Goal: Task Accomplishment & Management: Manage account settings

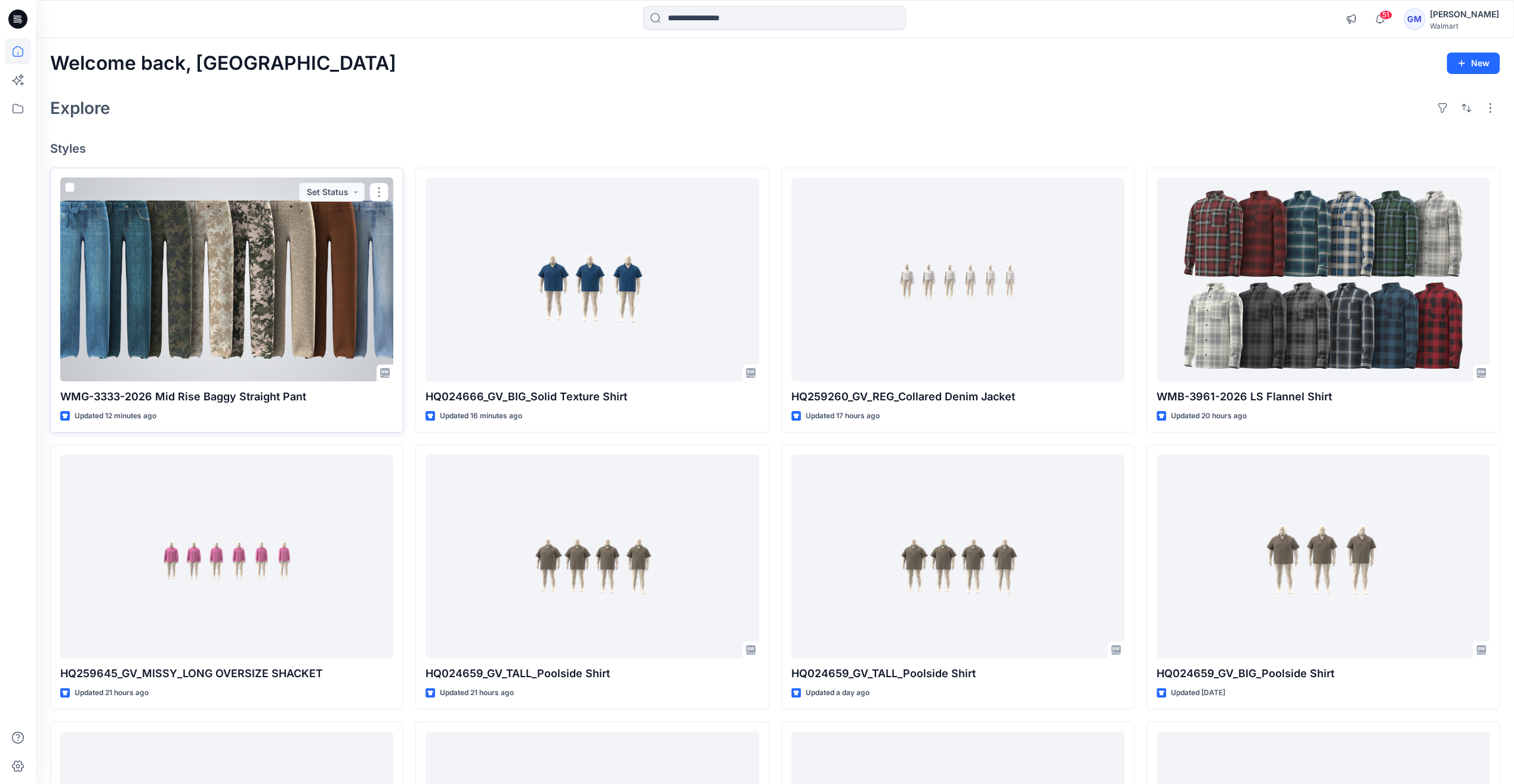
click at [343, 279] on div at bounding box center [226, 279] width 333 height 203
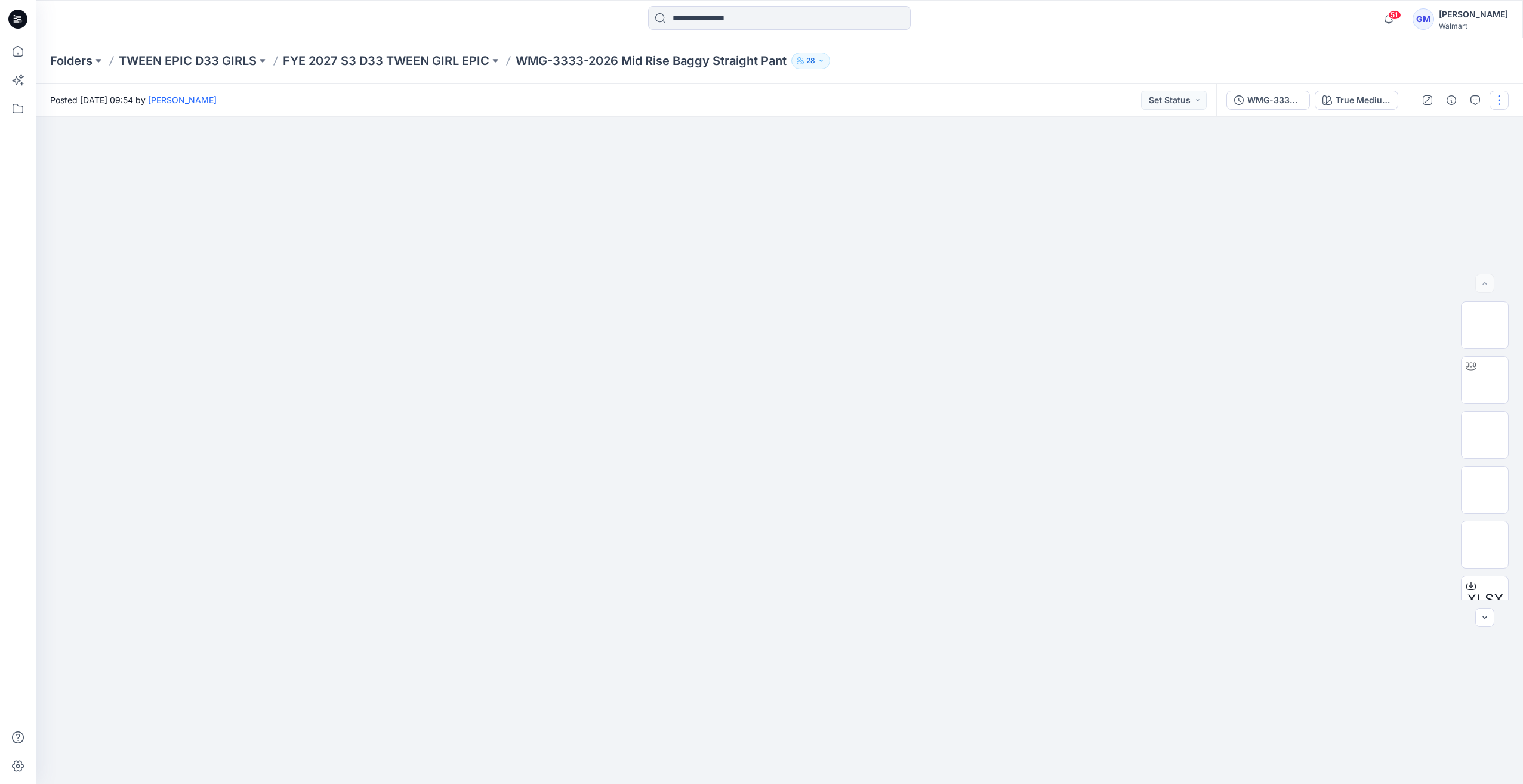
click at [1496, 94] on button "button" at bounding box center [1499, 100] width 19 height 19
click at [1449, 167] on button "Edit" at bounding box center [1449, 161] width 110 height 22
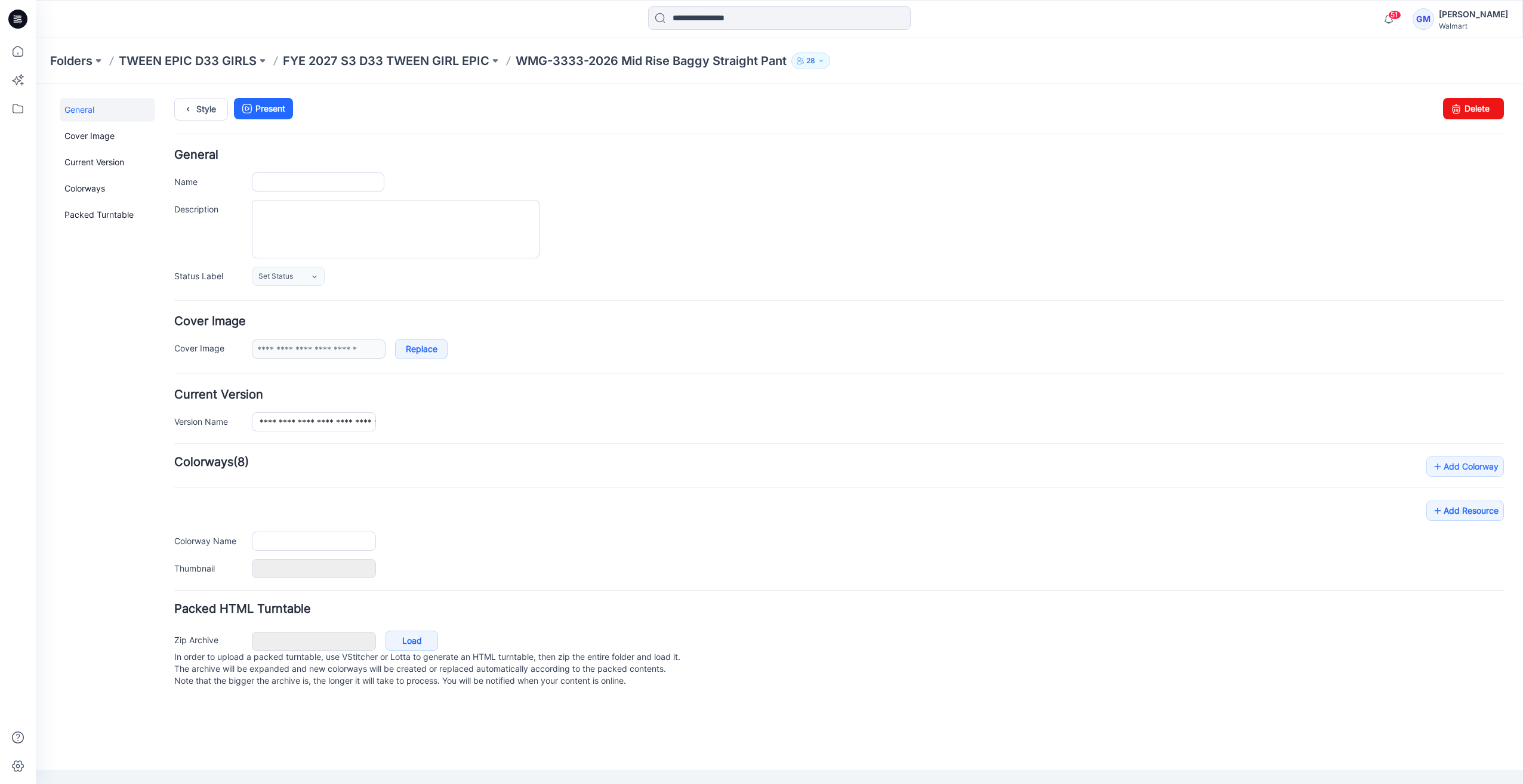
type input "**********"
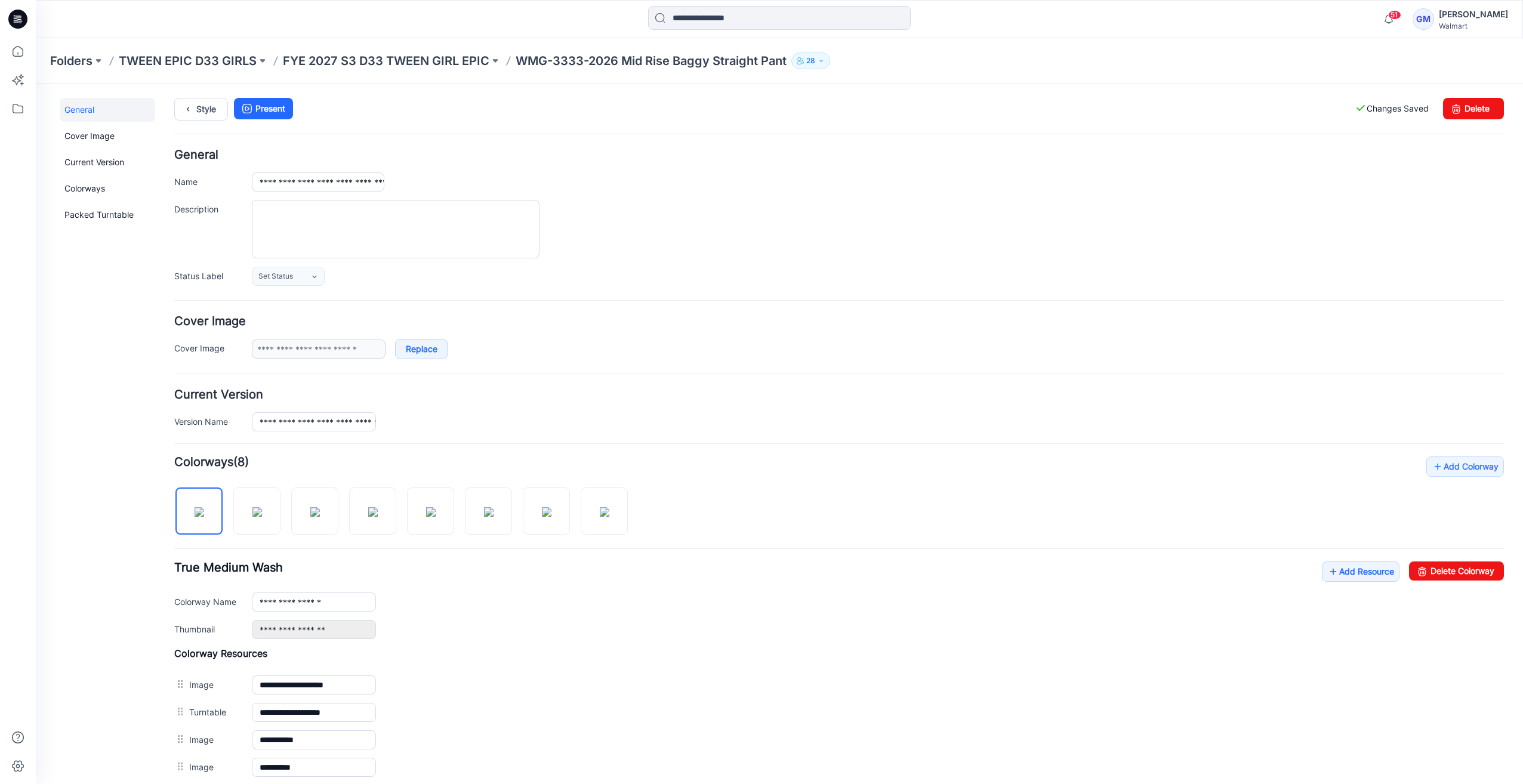
click at [200, 120] on div "Style Present Changes Saved Delete" at bounding box center [839, 124] width 1329 height 51
click at [200, 118] on link "Style" at bounding box center [201, 109] width 54 height 23
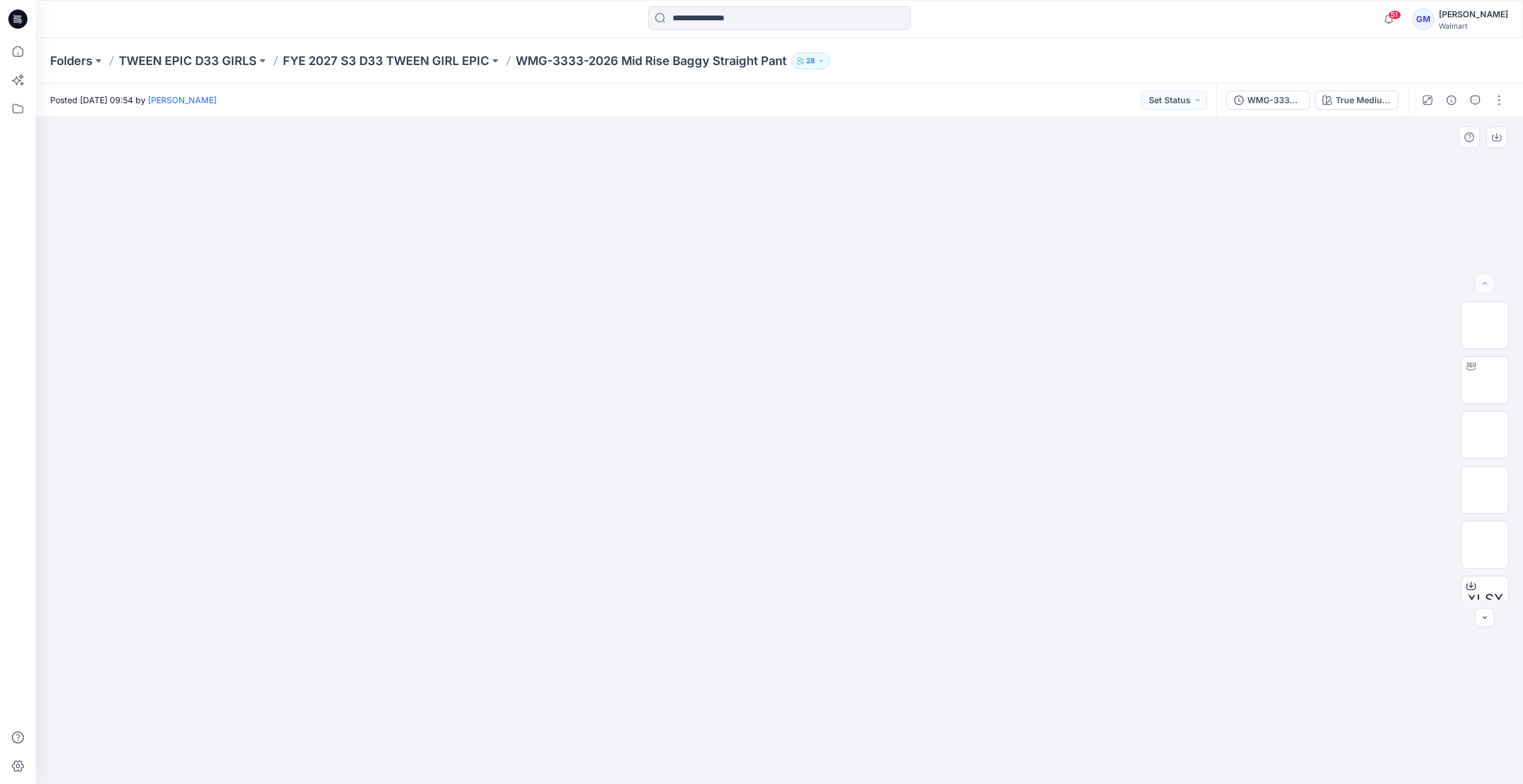
click at [784, 219] on div at bounding box center [779, 450] width 1487 height 667
click at [606, 633] on div at bounding box center [779, 450] width 1487 height 667
click at [1498, 100] on button "button" at bounding box center [1499, 100] width 19 height 19
click at [1426, 164] on p "Edit" at bounding box center [1423, 161] width 15 height 13
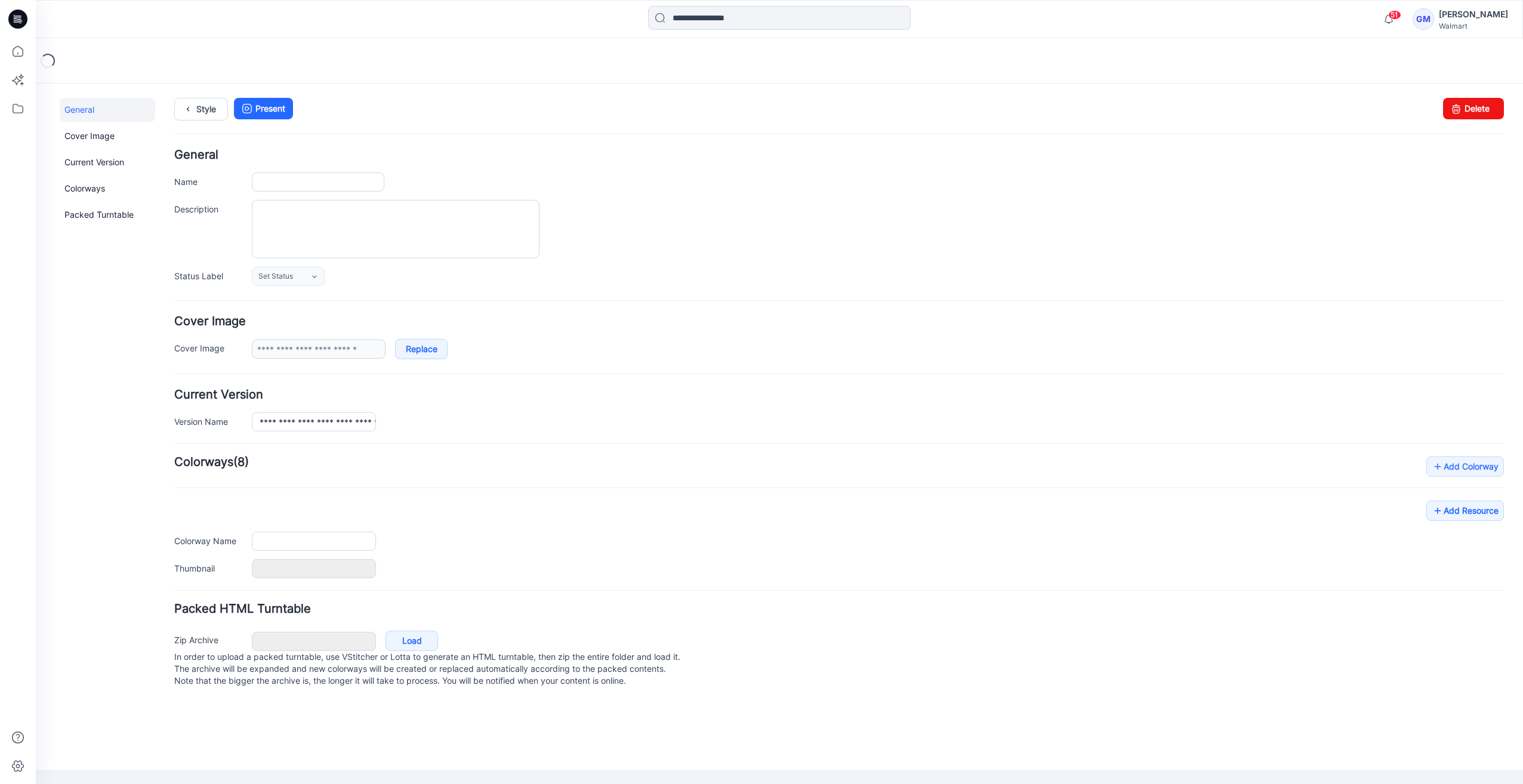
type input "**********"
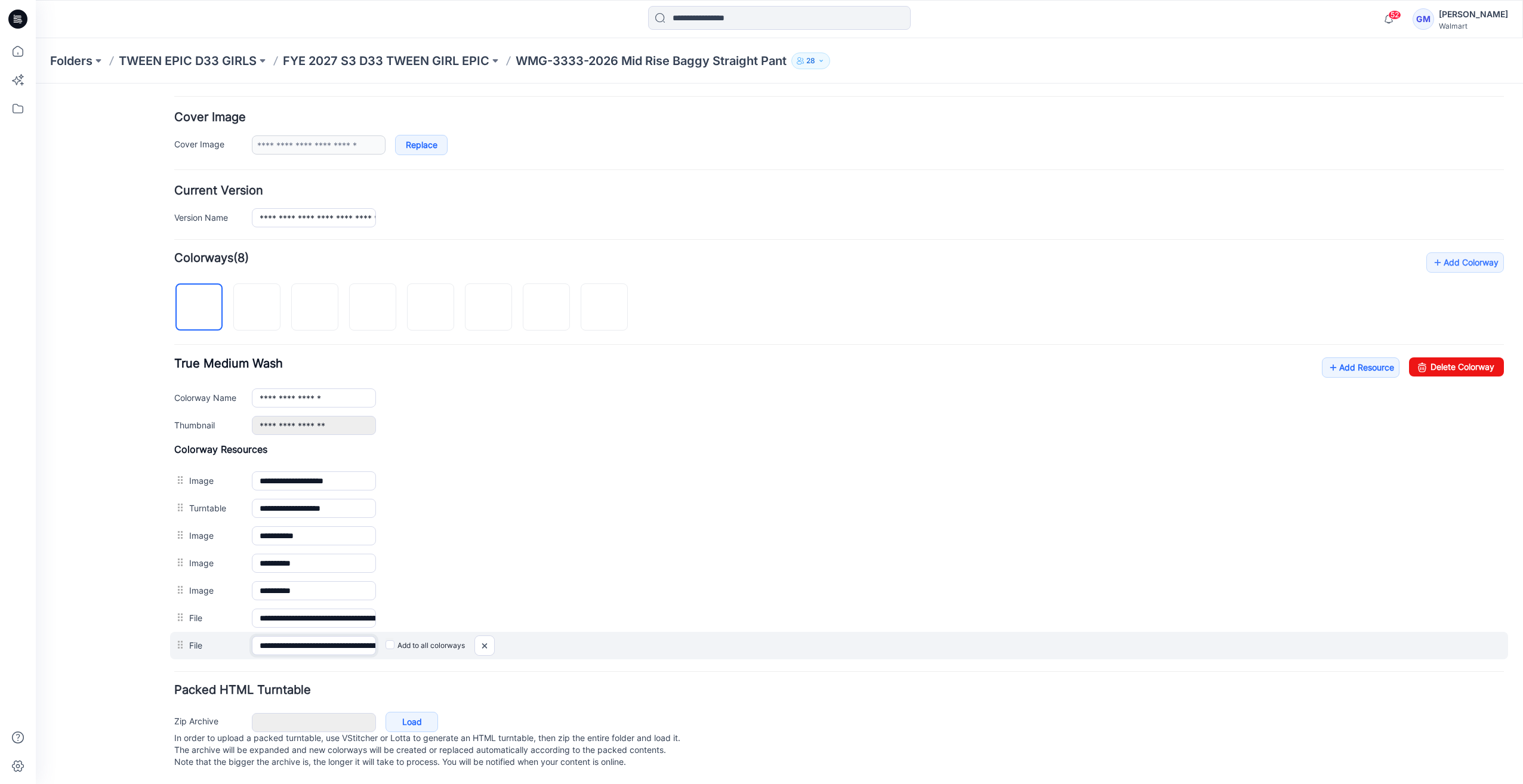
scroll to position [0, 72]
drag, startPoint x: 336, startPoint y: 633, endPoint x: 706, endPoint y: 636, distance: 370.0
click at [735, 633] on div "**********" at bounding box center [839, 646] width 1338 height 28
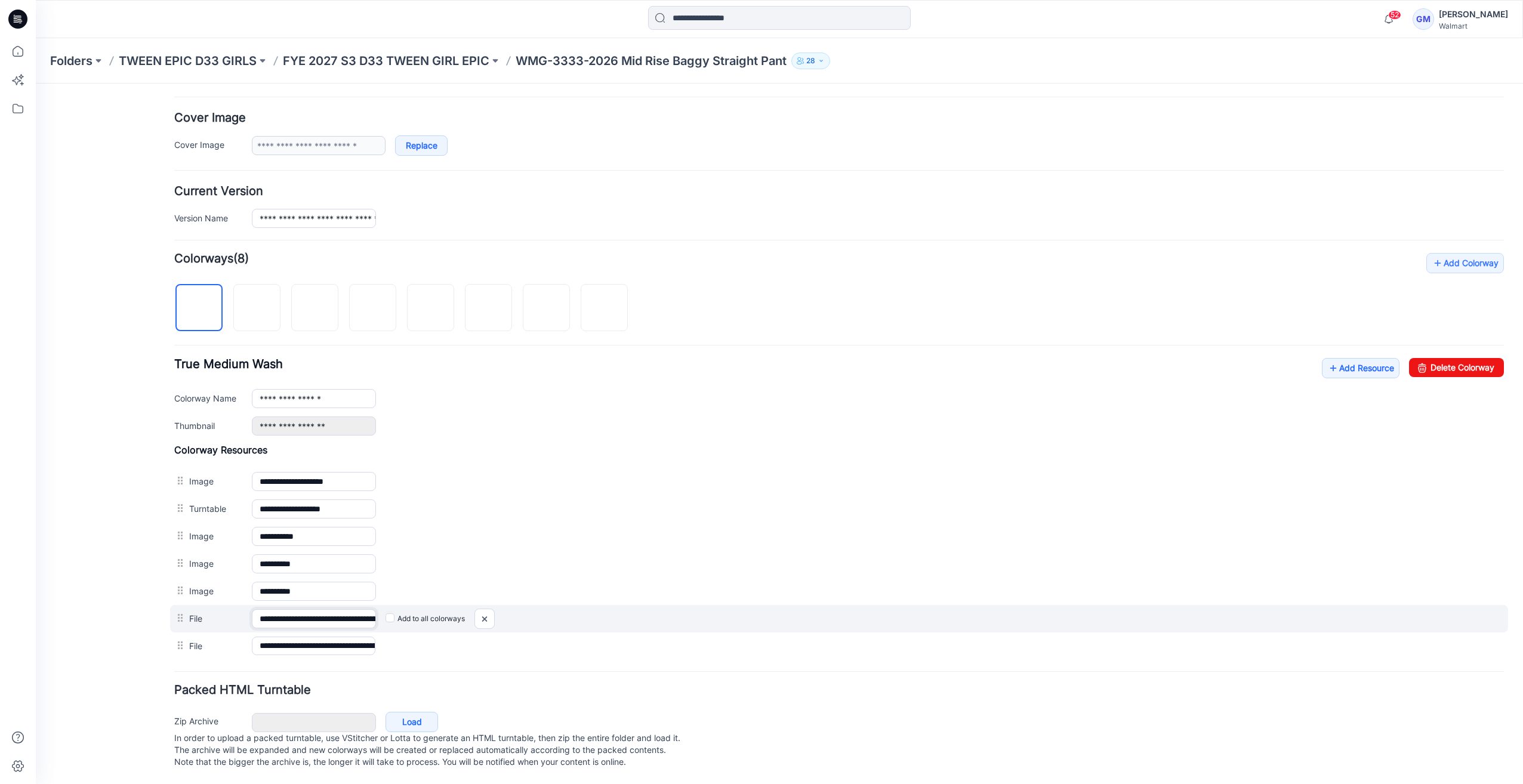
scroll to position [0, 192]
drag, startPoint x: 301, startPoint y: 602, endPoint x: 763, endPoint y: 627, distance: 462.7
click at [784, 615] on div "**********" at bounding box center [839, 619] width 1338 height 28
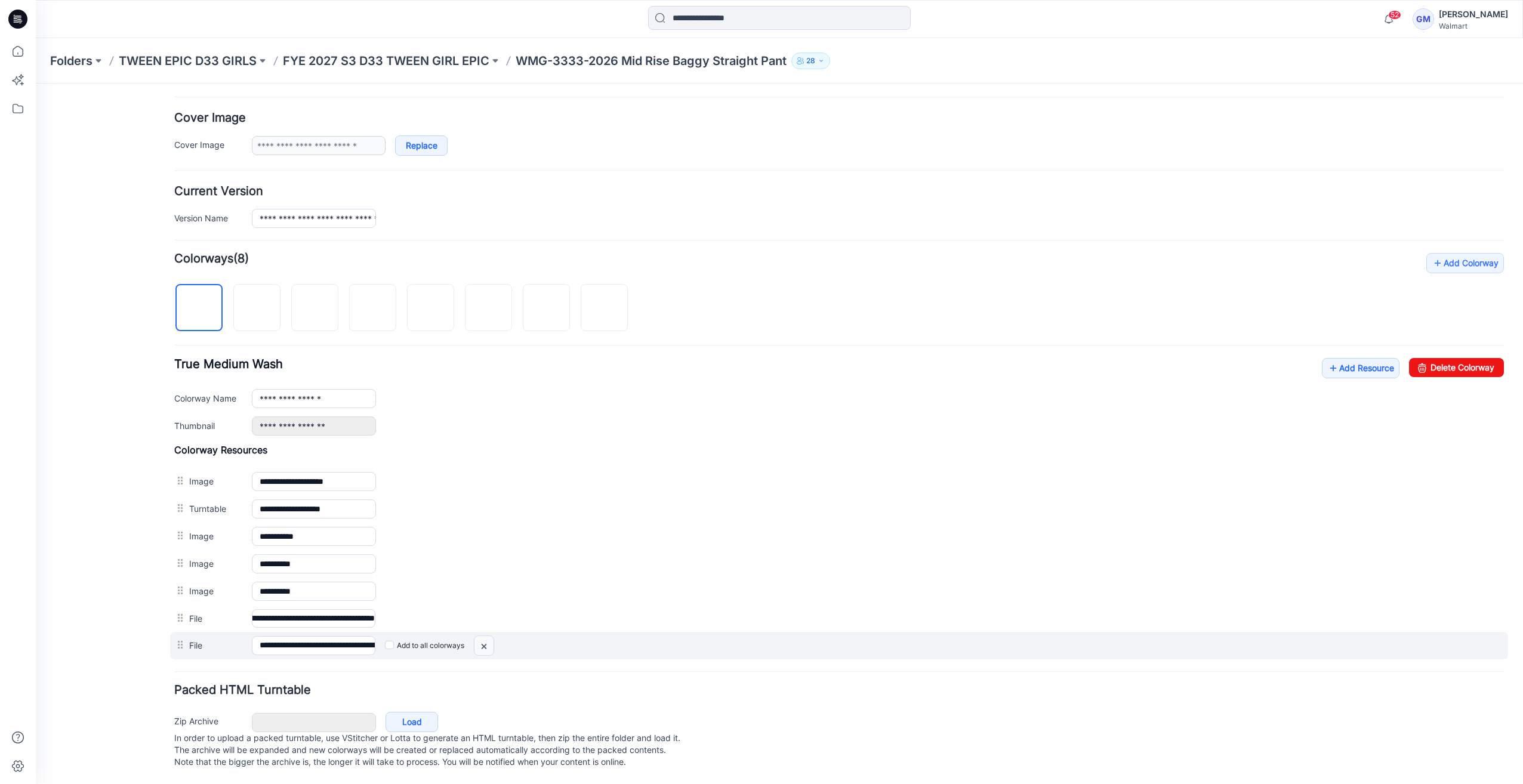
scroll to position [0, 0]
click at [482, 637] on img at bounding box center [484, 646] width 19 height 20
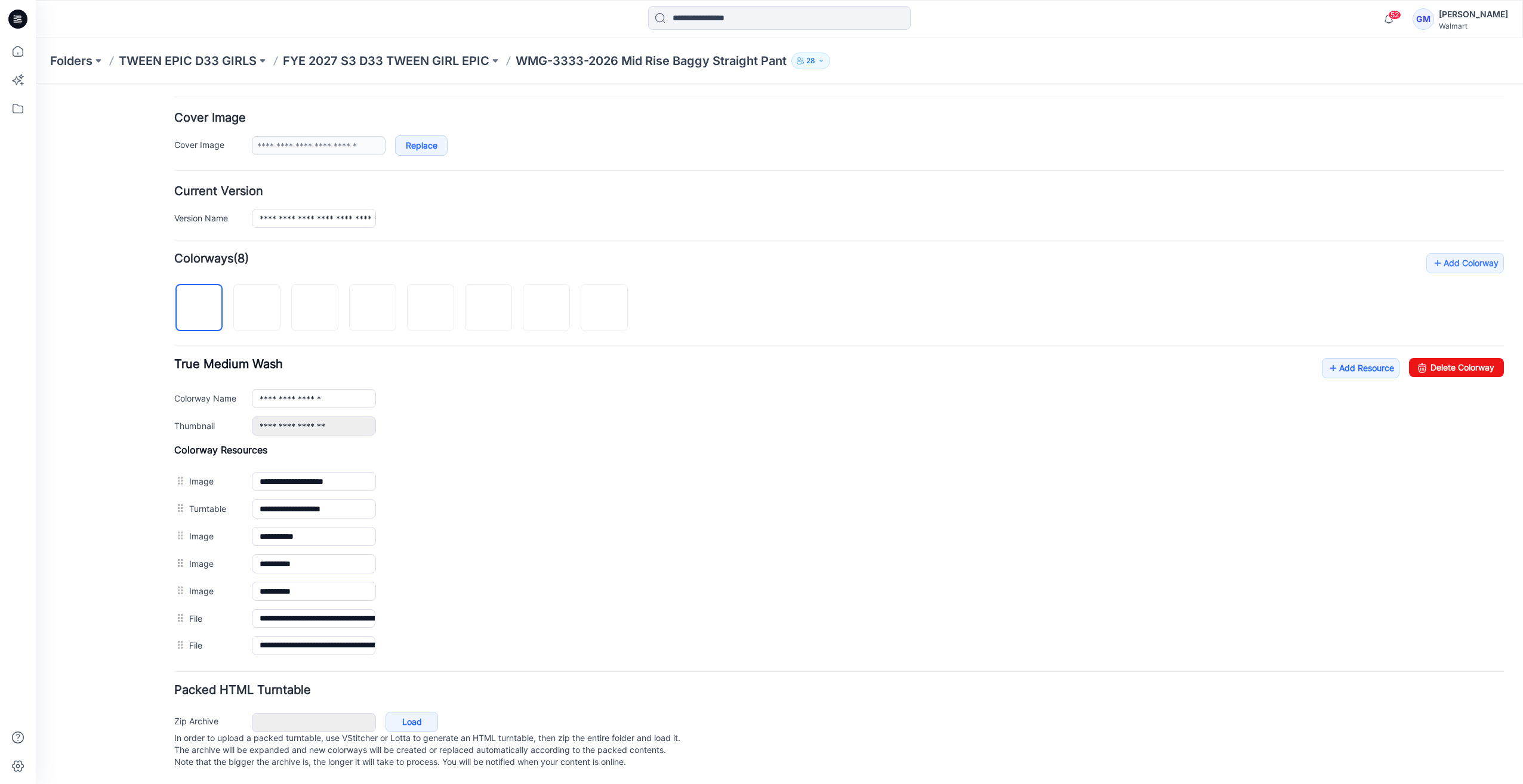
scroll to position [182, 0]
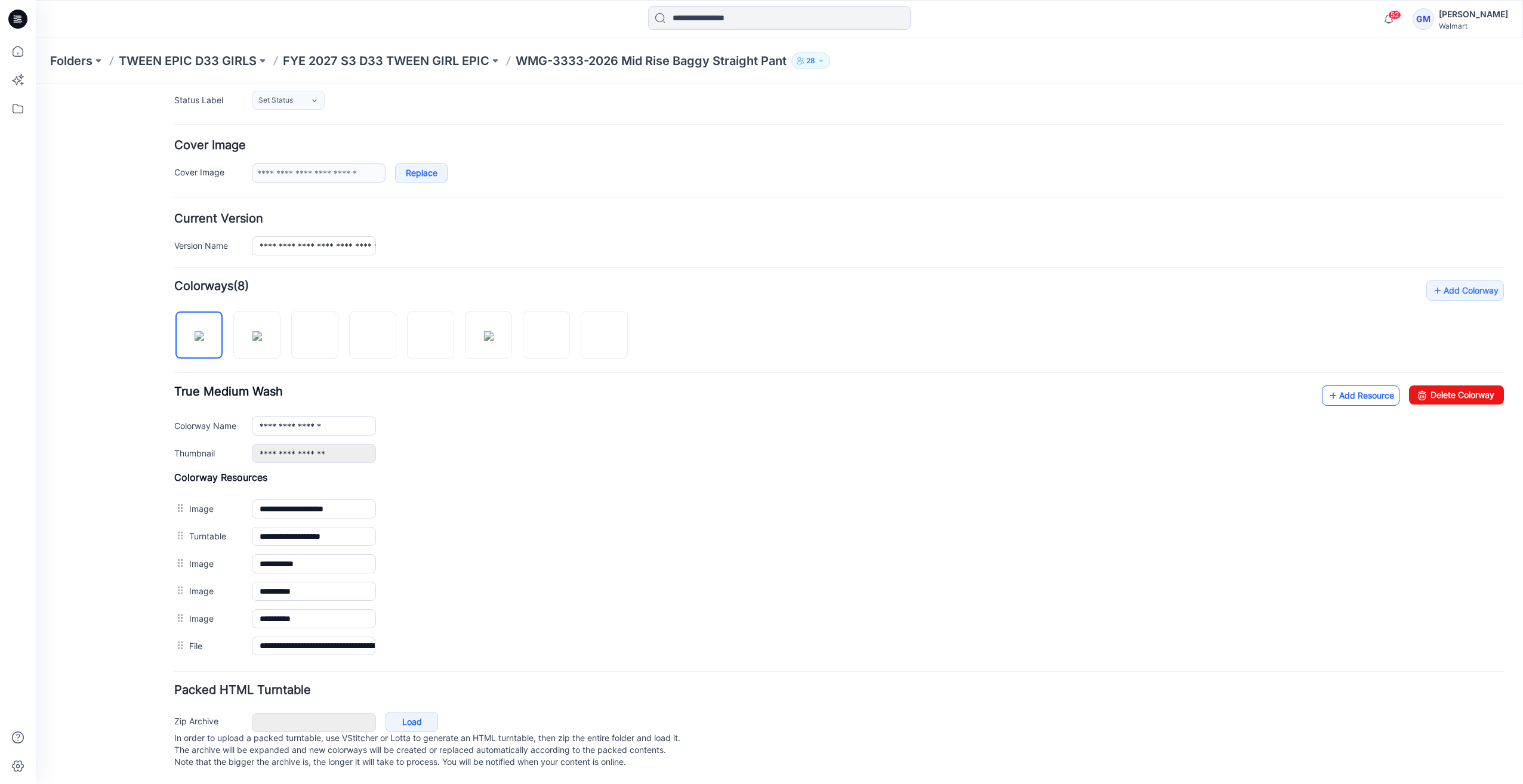
click at [1346, 386] on link "Add Resource" at bounding box center [1360, 396] width 78 height 20
click at [1375, 385] on link "Add Resource" at bounding box center [1360, 395] width 78 height 20
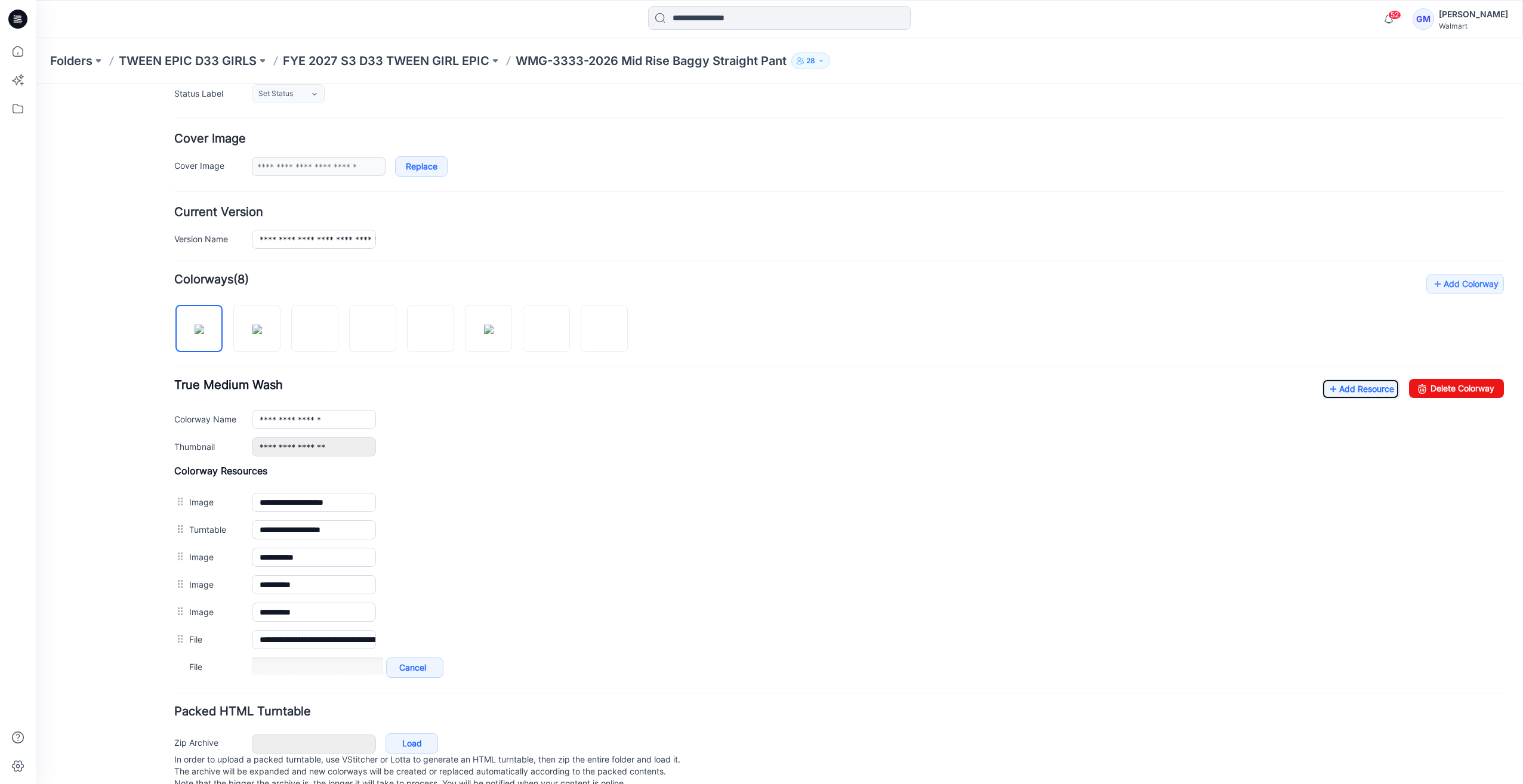
scroll to position [183, 0]
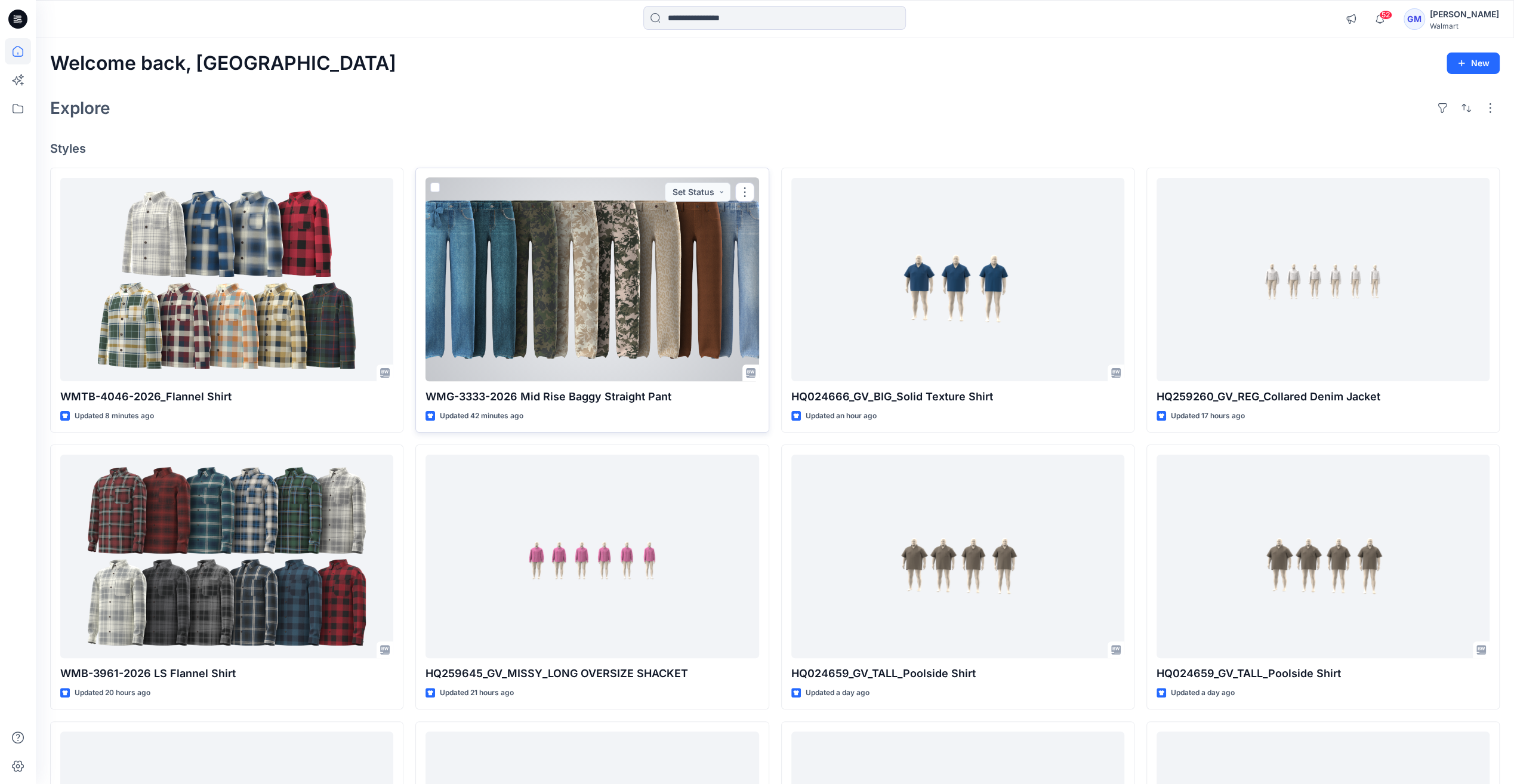
click at [665, 257] on div at bounding box center [592, 279] width 333 height 203
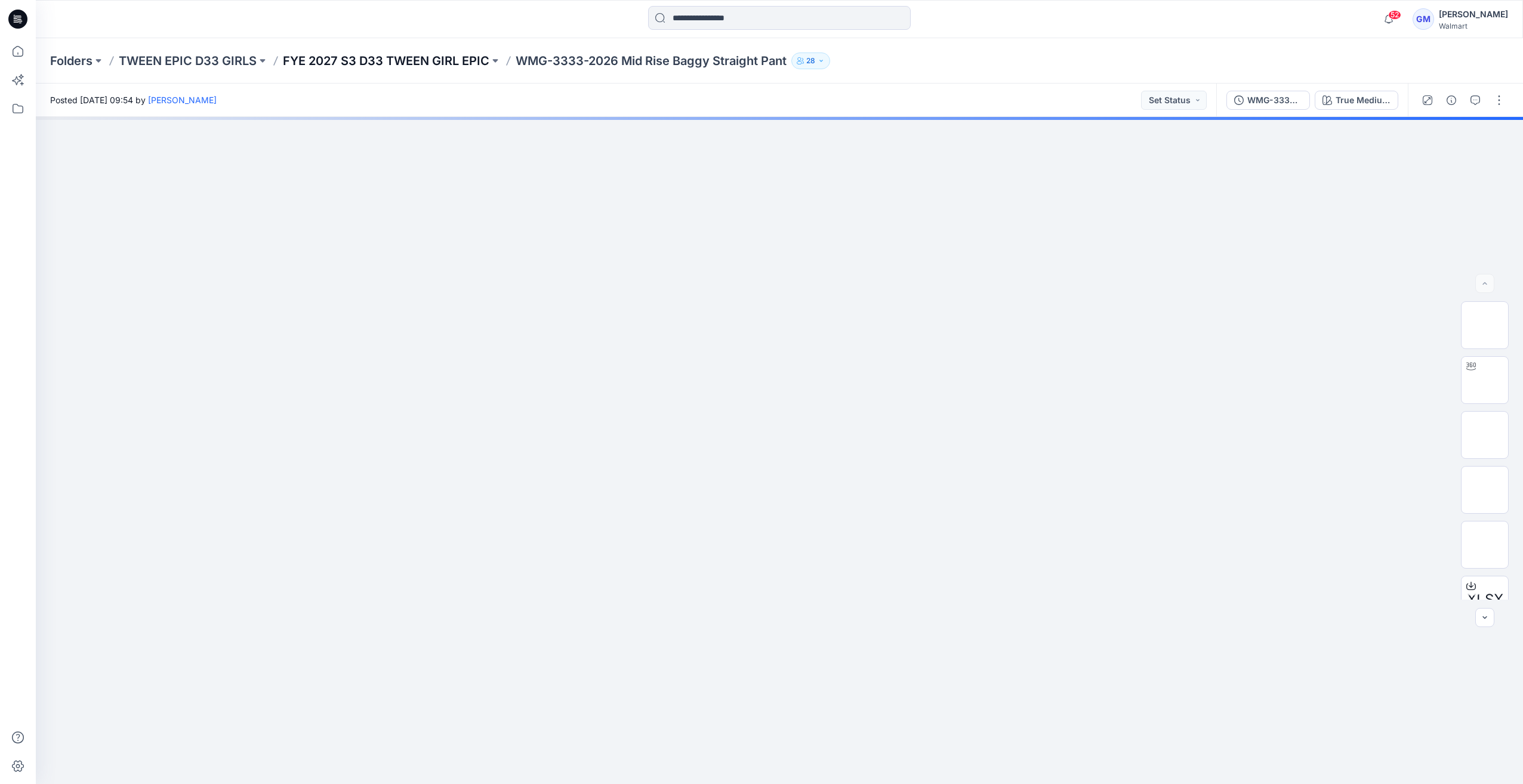
click at [482, 59] on p "FYE 2027 S3 D33 TWEEN GIRL EPIC" at bounding box center [386, 61] width 207 height 17
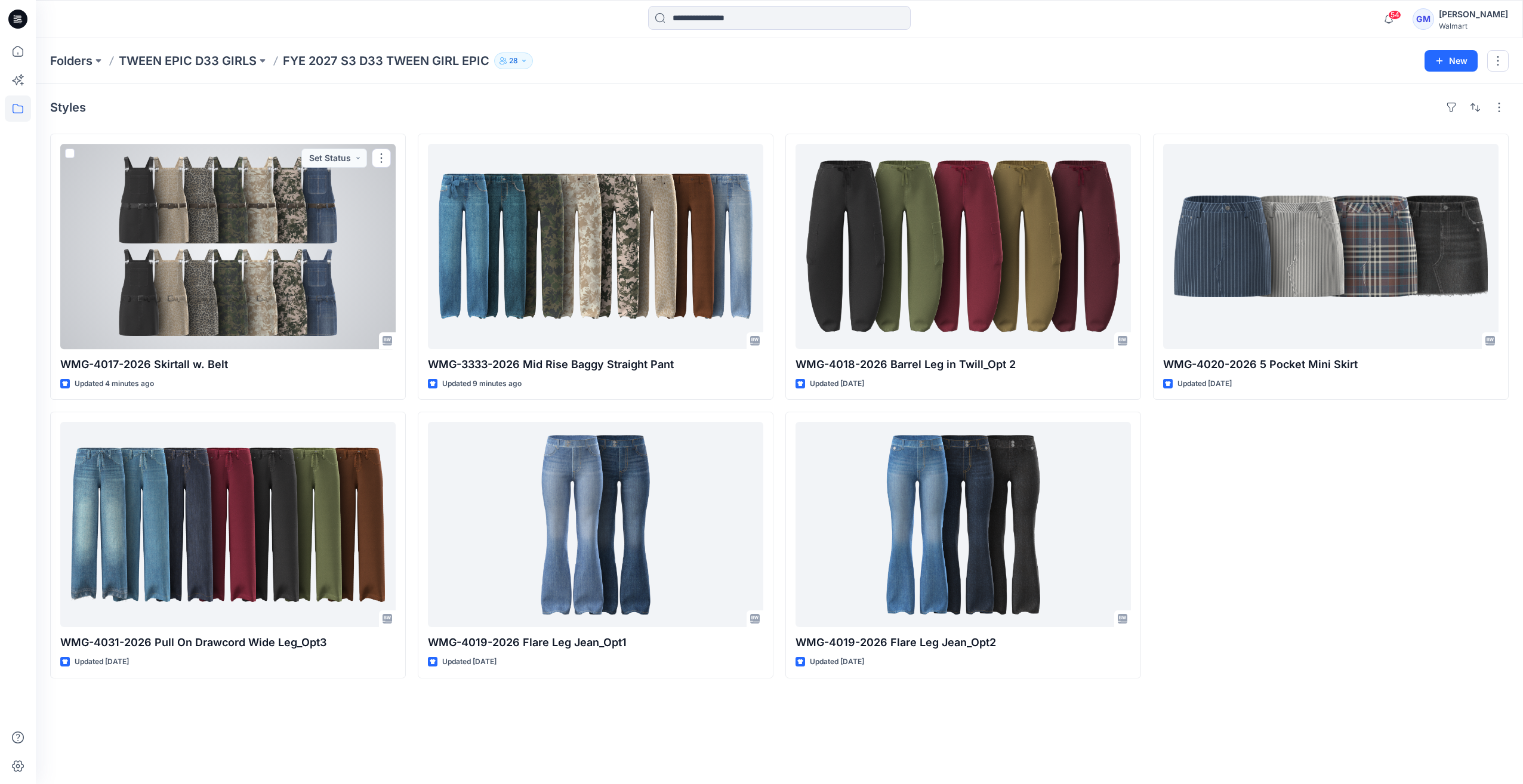
drag, startPoint x: 300, startPoint y: 292, endPoint x: 320, endPoint y: 321, distance: 35.2
click at [300, 292] on div at bounding box center [228, 246] width 336 height 205
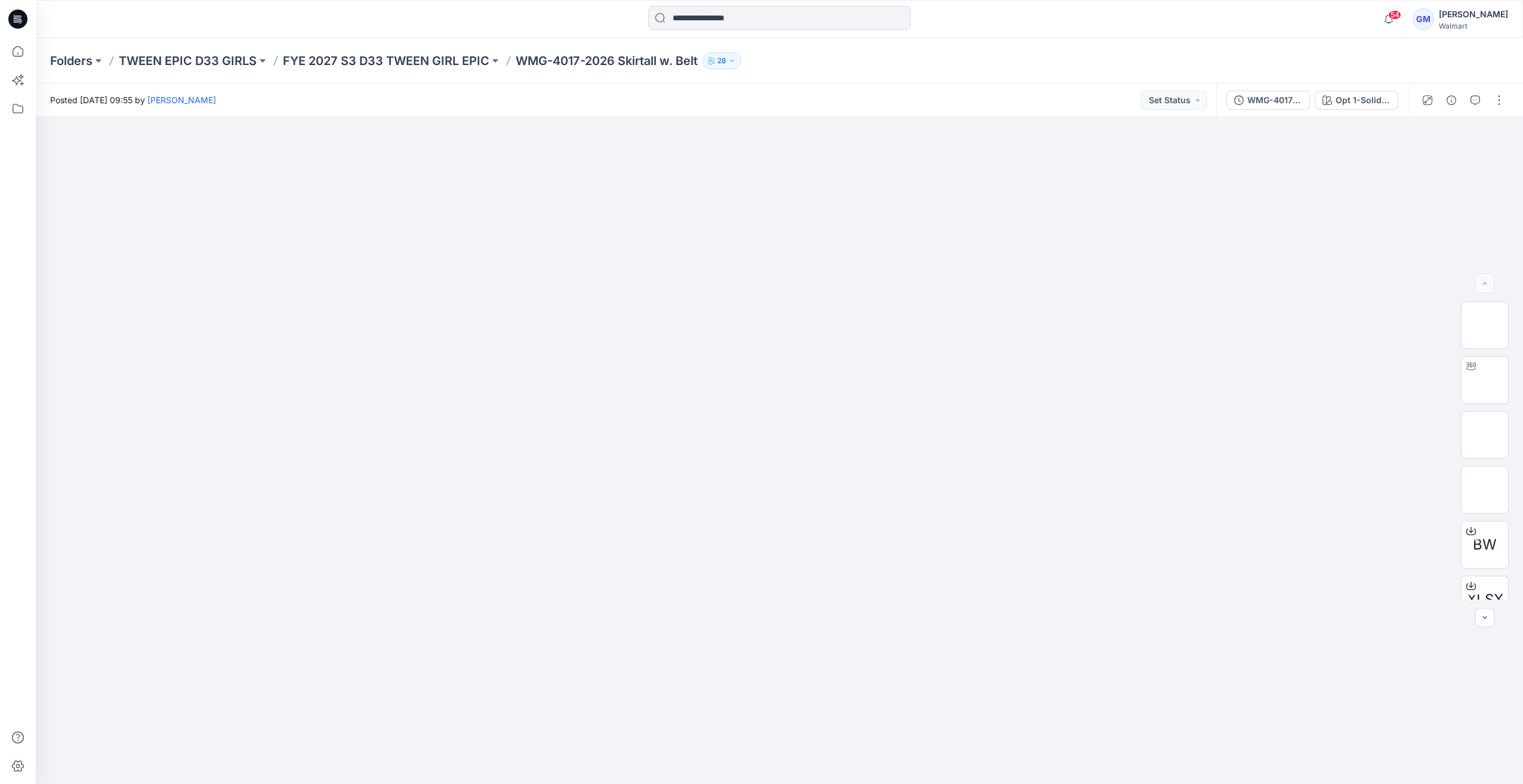
click at [1497, 111] on div at bounding box center [1462, 100] width 110 height 33
click at [1503, 97] on button "button" at bounding box center [1499, 100] width 19 height 19
click at [1432, 153] on button "Edit" at bounding box center [1449, 161] width 110 height 22
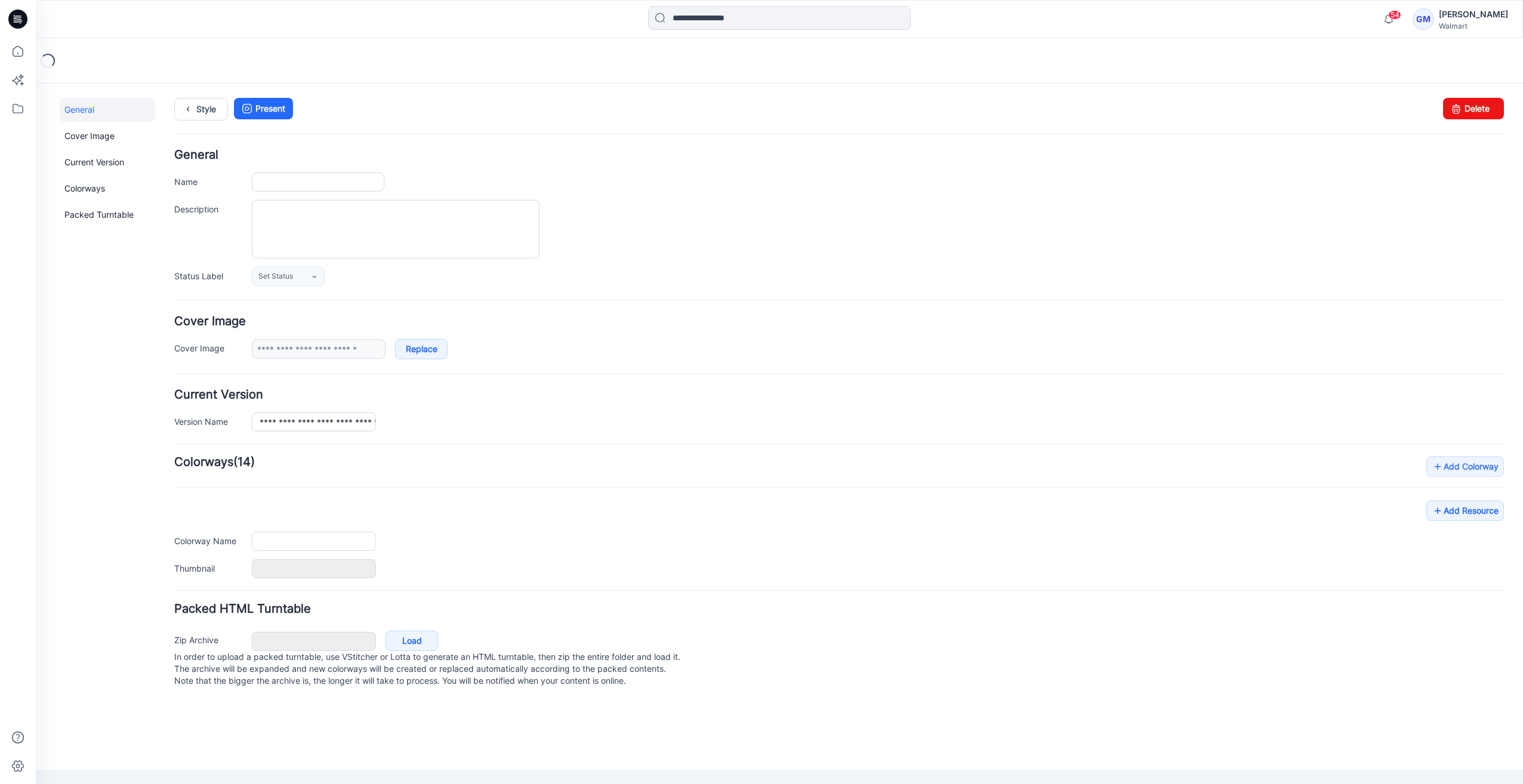
type input "**********"
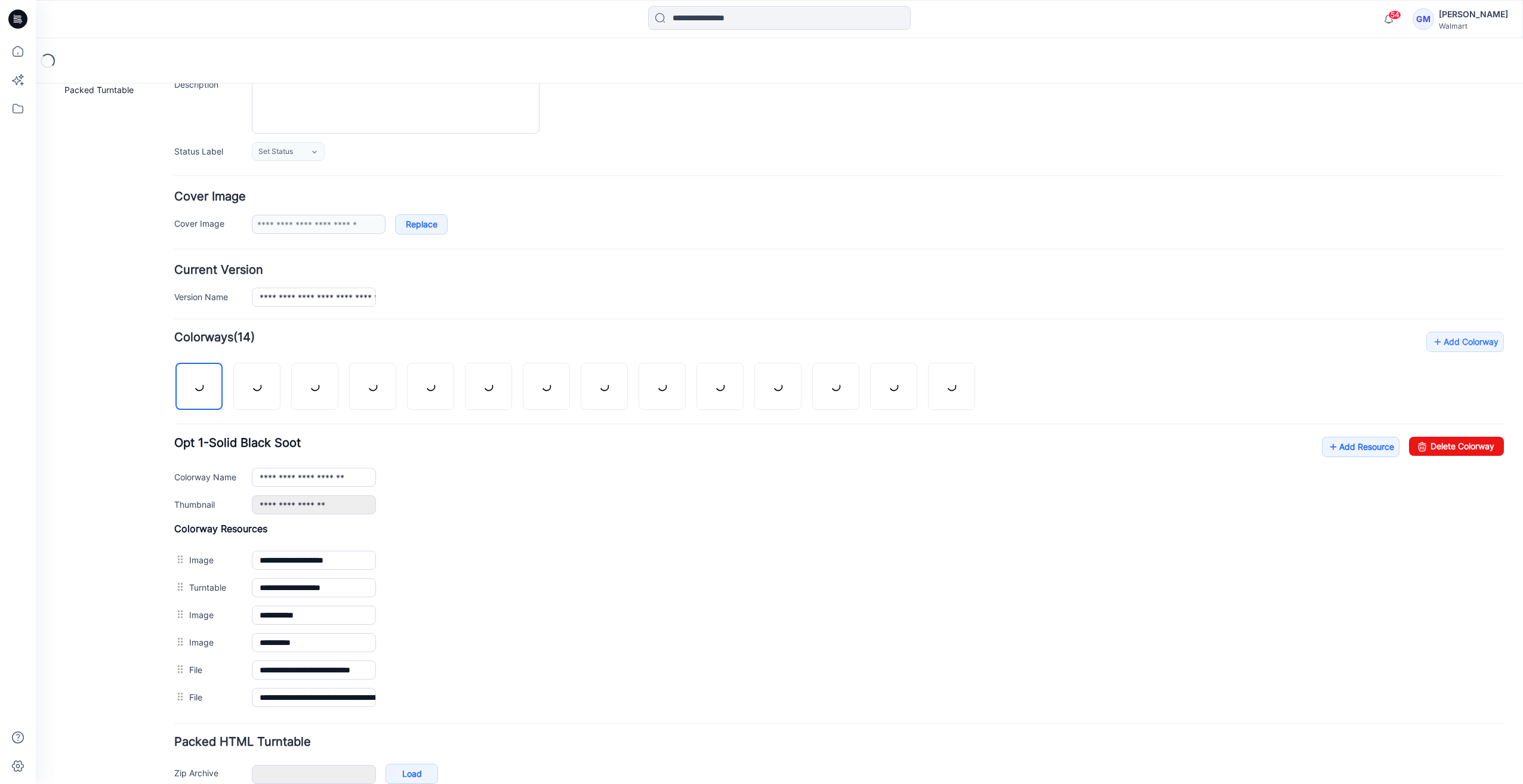
scroll to position [182, 0]
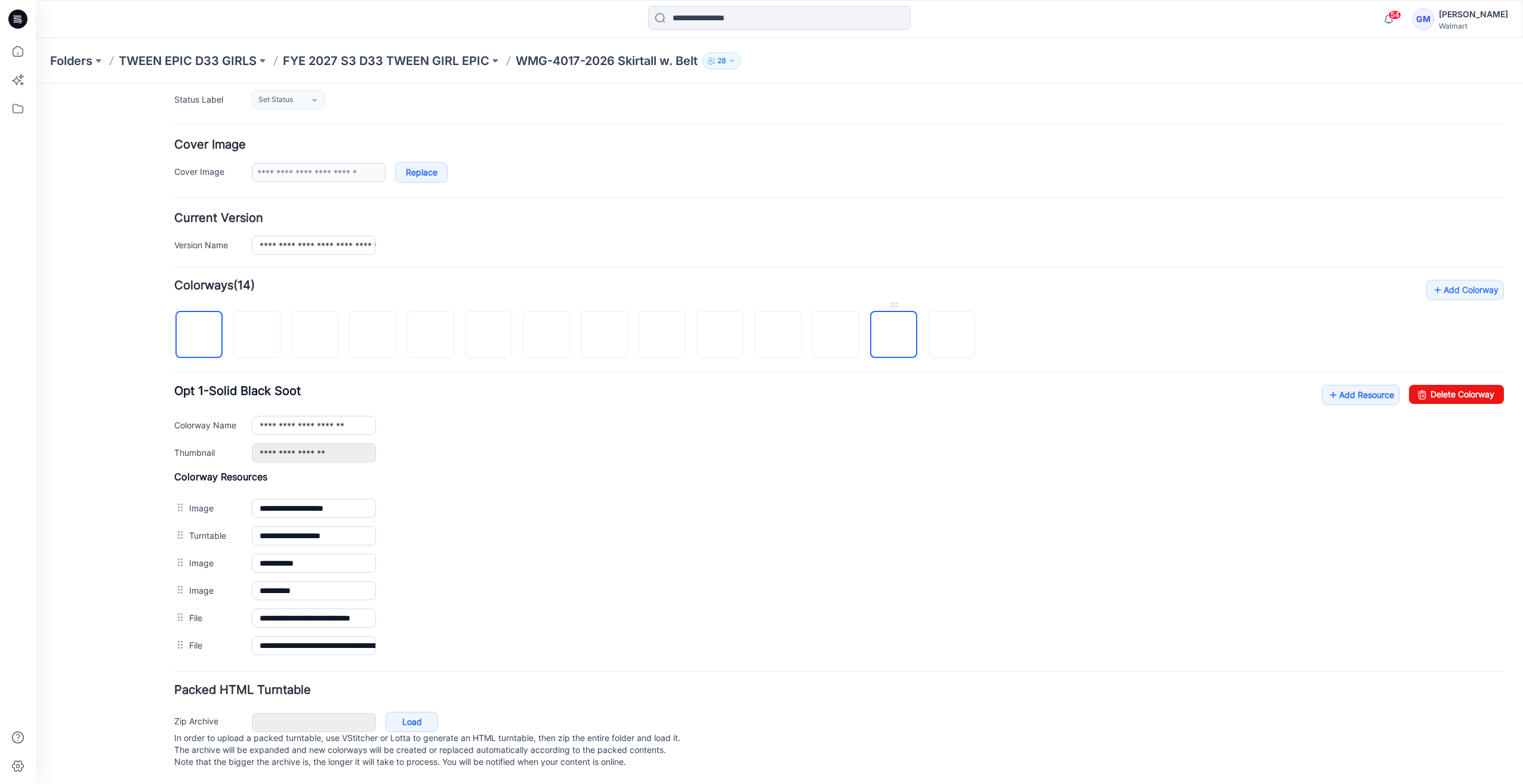
click at [894, 336] on img at bounding box center [894, 336] width 0 height 0
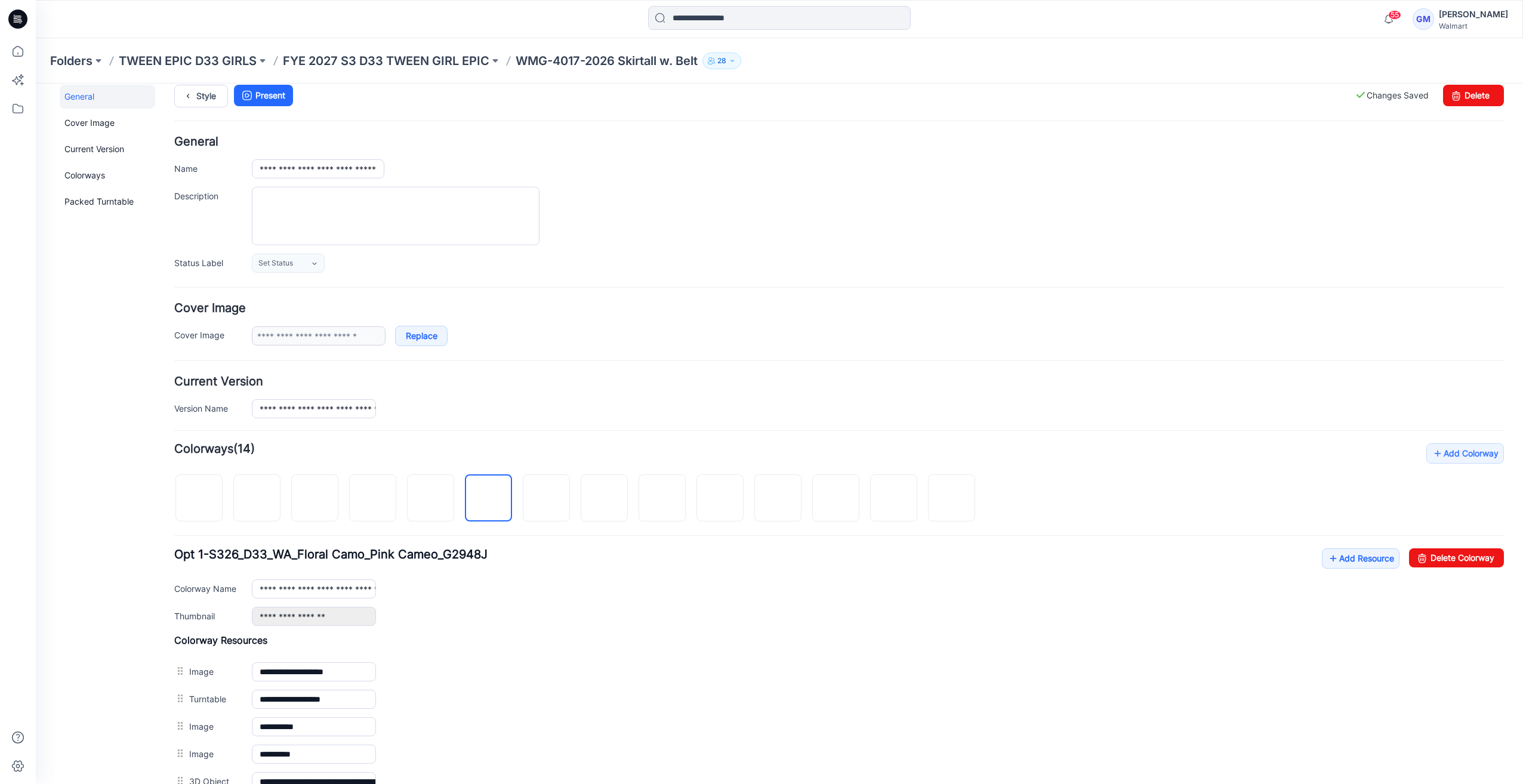
scroll to position [0, 0]
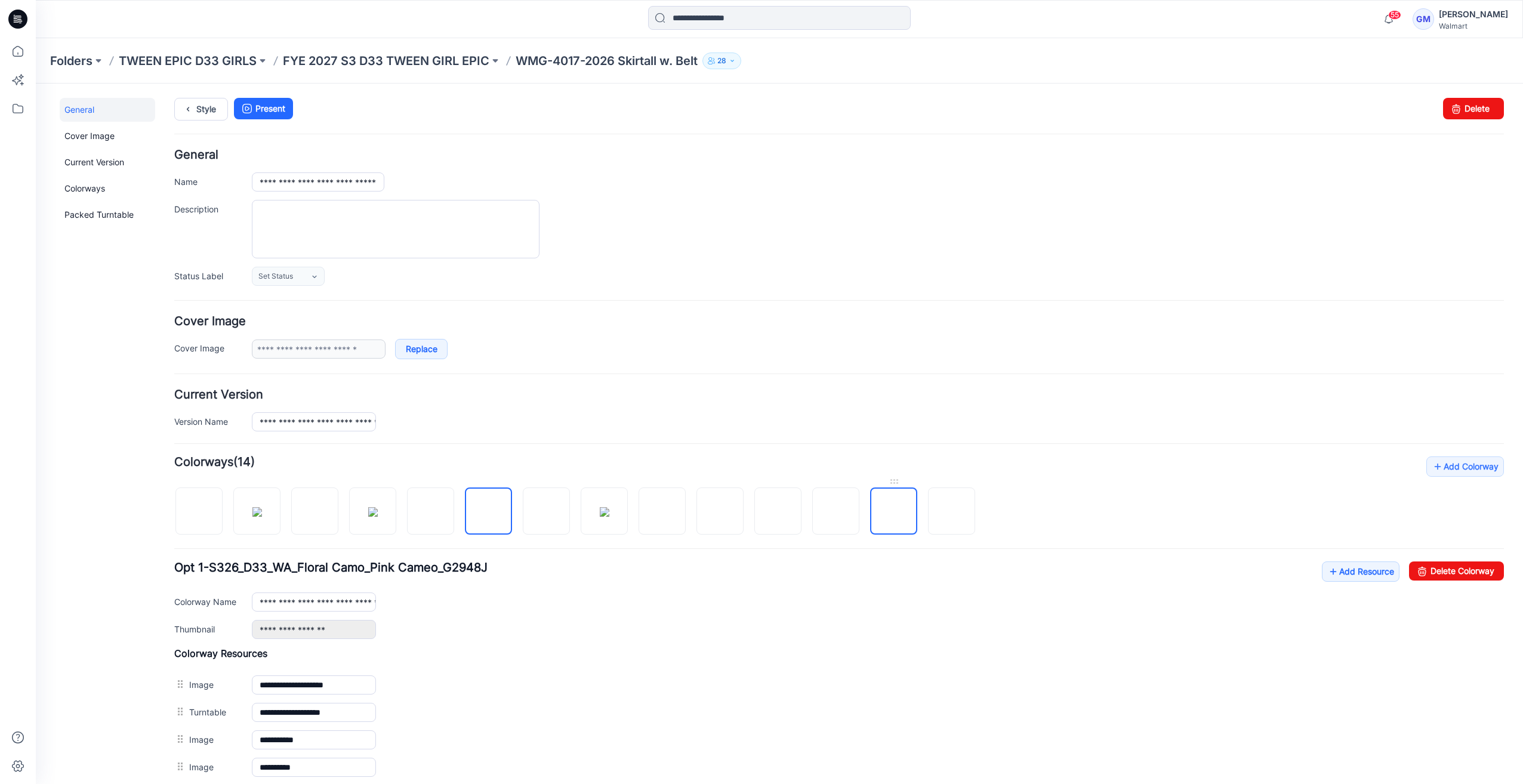
click at [894, 512] on img at bounding box center [894, 512] width 0 height 0
type input "**********"
click at [199, 103] on link "Style" at bounding box center [201, 109] width 54 height 23
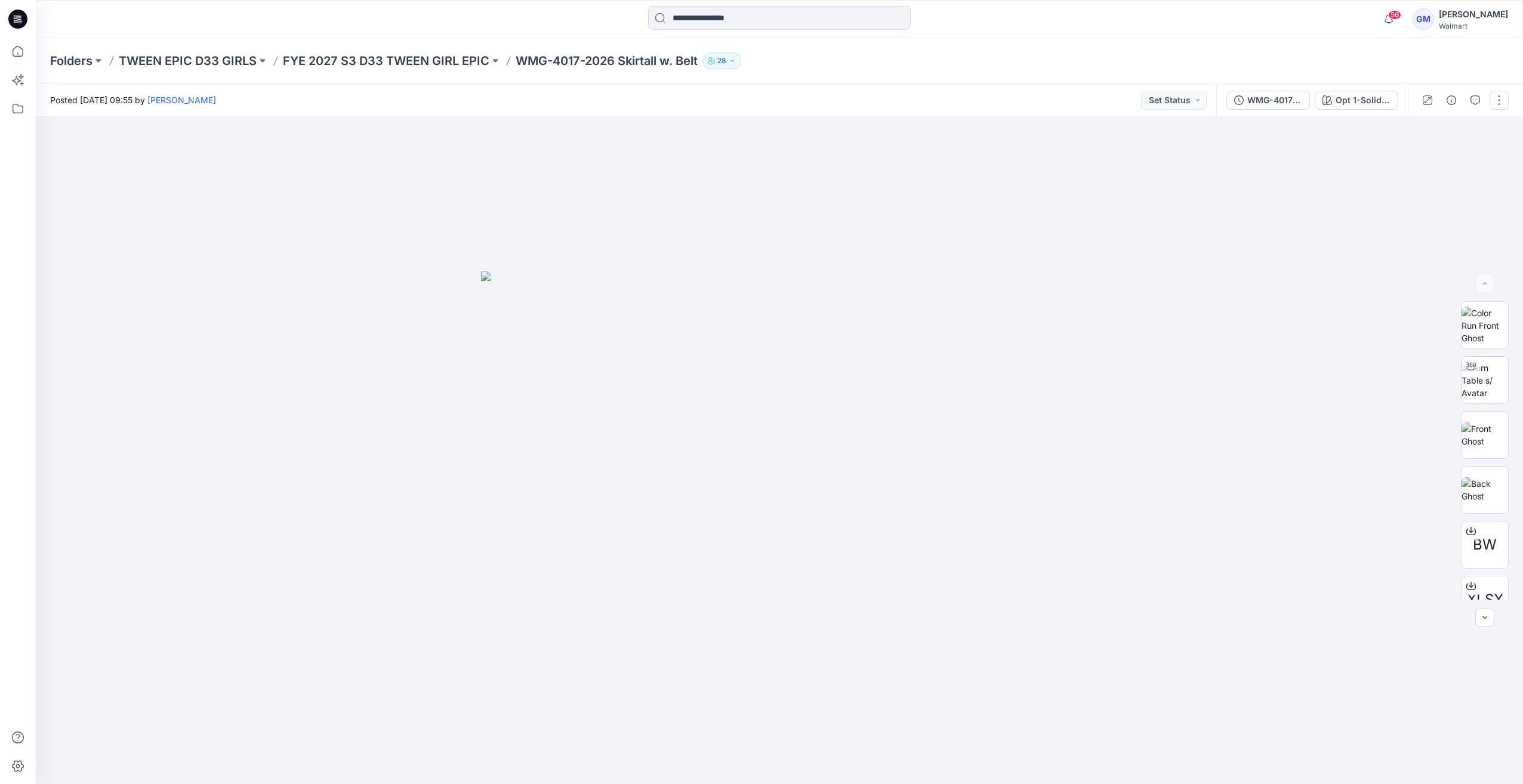
click at [1503, 98] on button "button" at bounding box center [1499, 100] width 19 height 19
click at [1446, 159] on button "Edit" at bounding box center [1449, 161] width 110 height 22
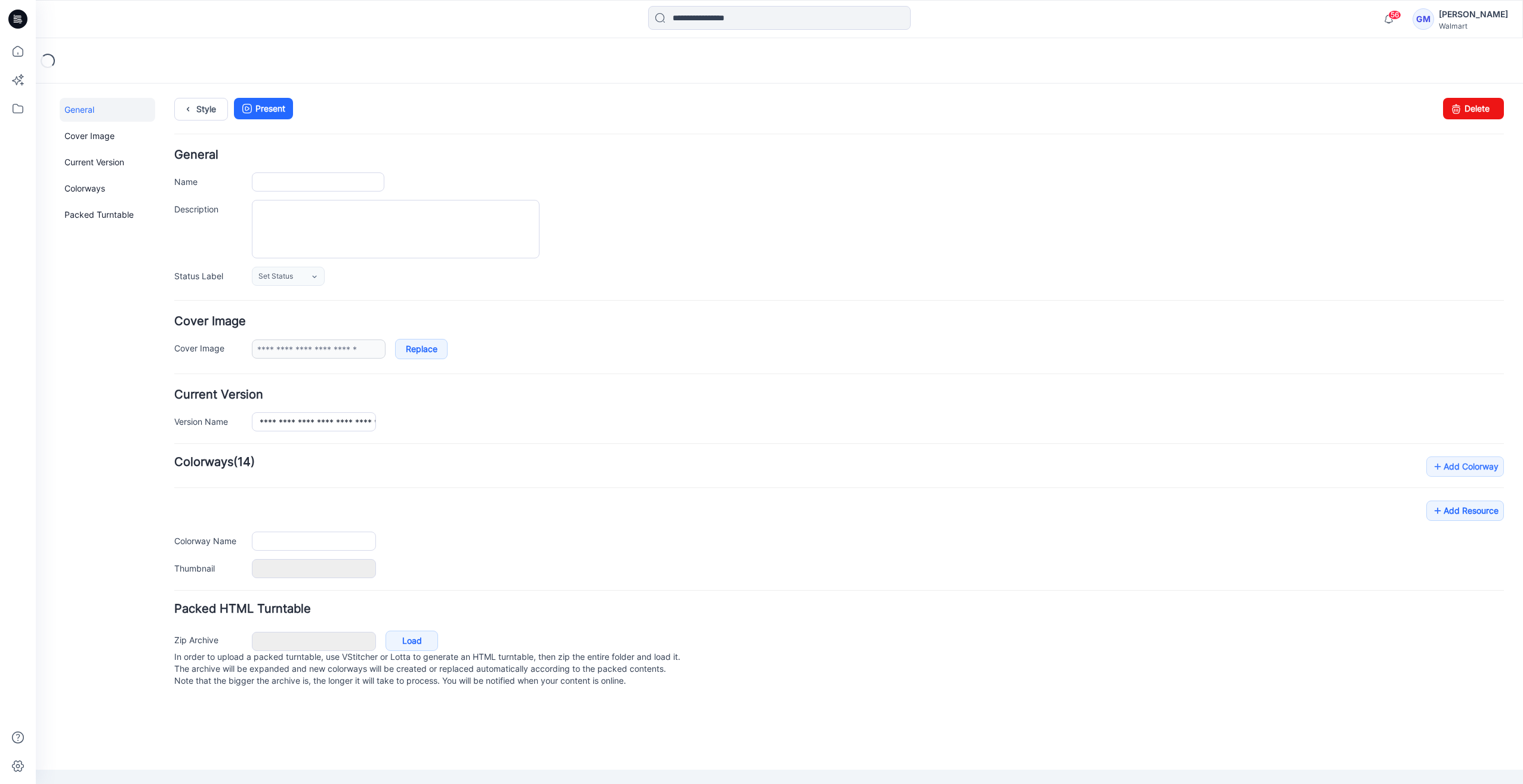
type input "**********"
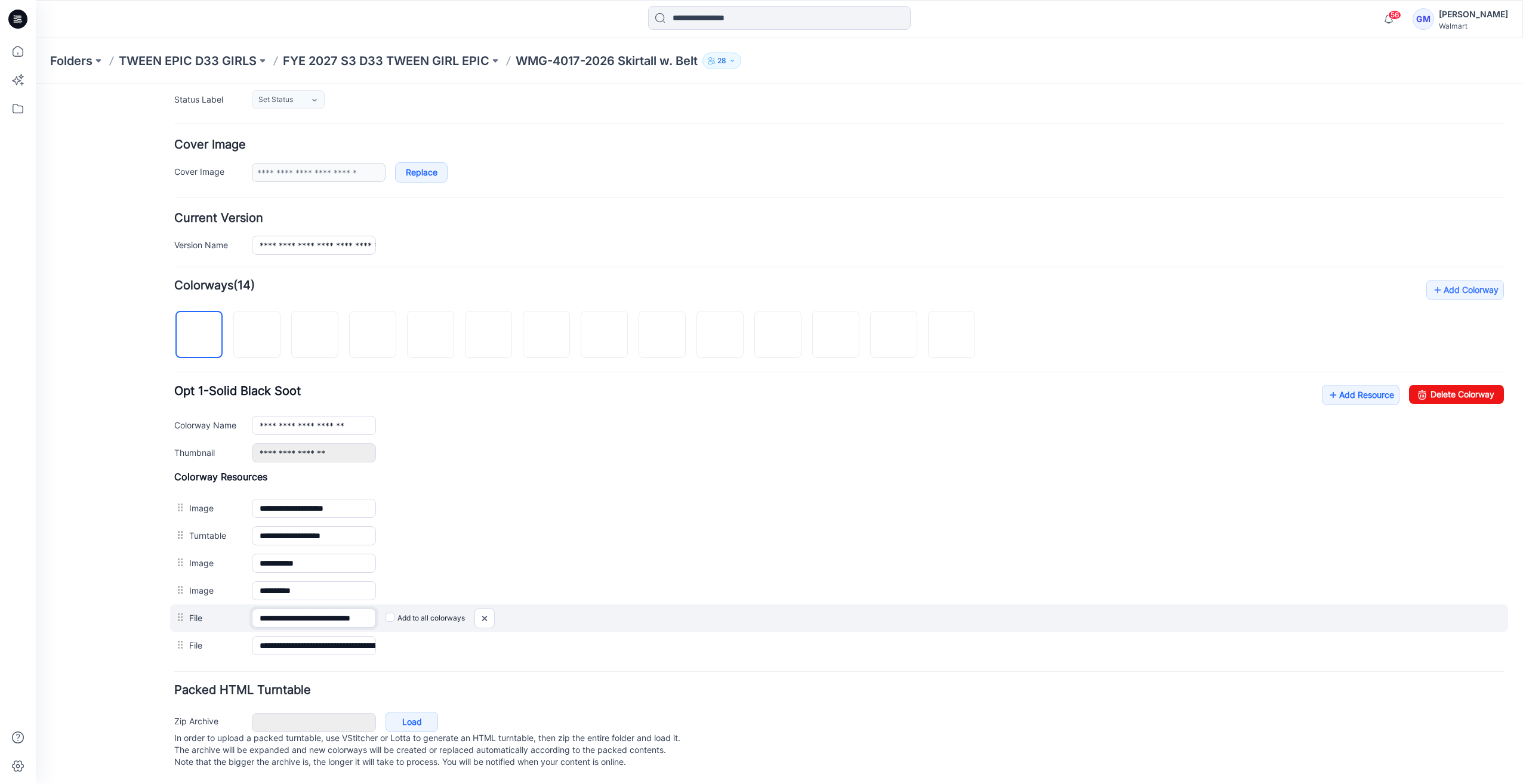
scroll to position [0, 11]
drag, startPoint x: 336, startPoint y: 605, endPoint x: 731, endPoint y: 619, distance: 395.2
click at [731, 619] on div "**********" at bounding box center [839, 618] width 1338 height 28
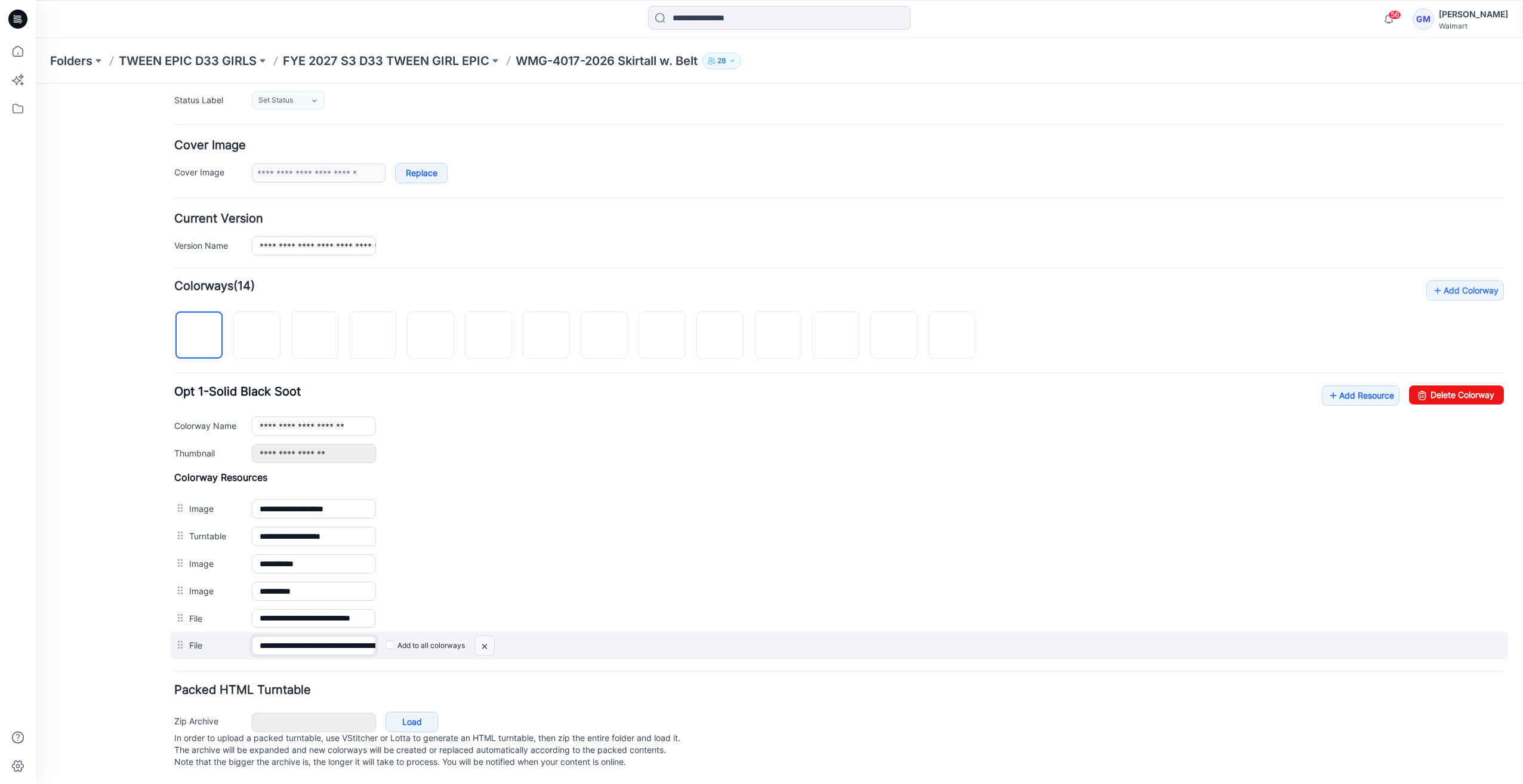
scroll to position [0, 104]
drag, startPoint x: 338, startPoint y: 637, endPoint x: 546, endPoint y: 633, distance: 208.0
click at [546, 633] on div "**********" at bounding box center [839, 646] width 1338 height 28
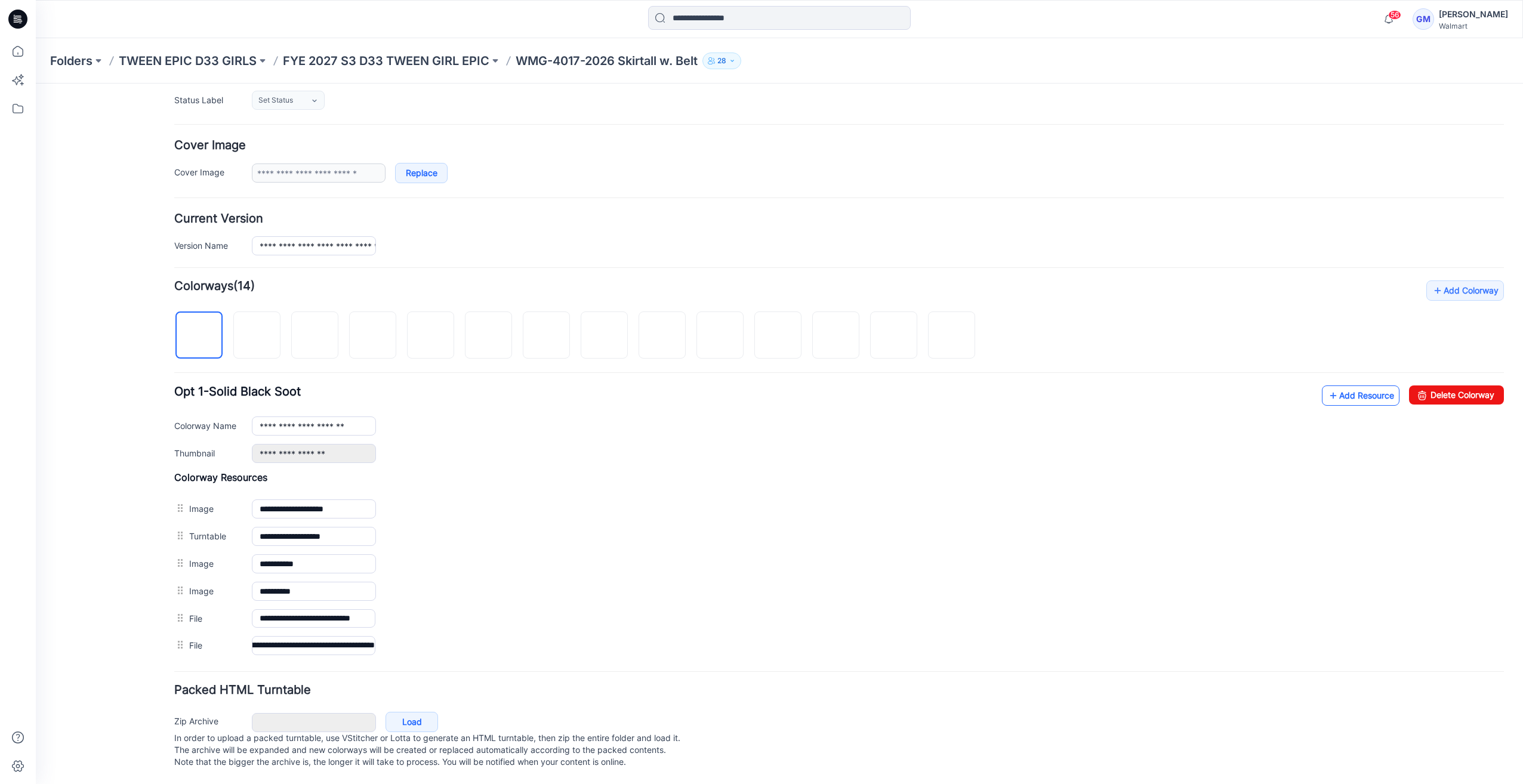
scroll to position [0, 0]
click at [1364, 388] on link "Add Resource" at bounding box center [1360, 396] width 78 height 20
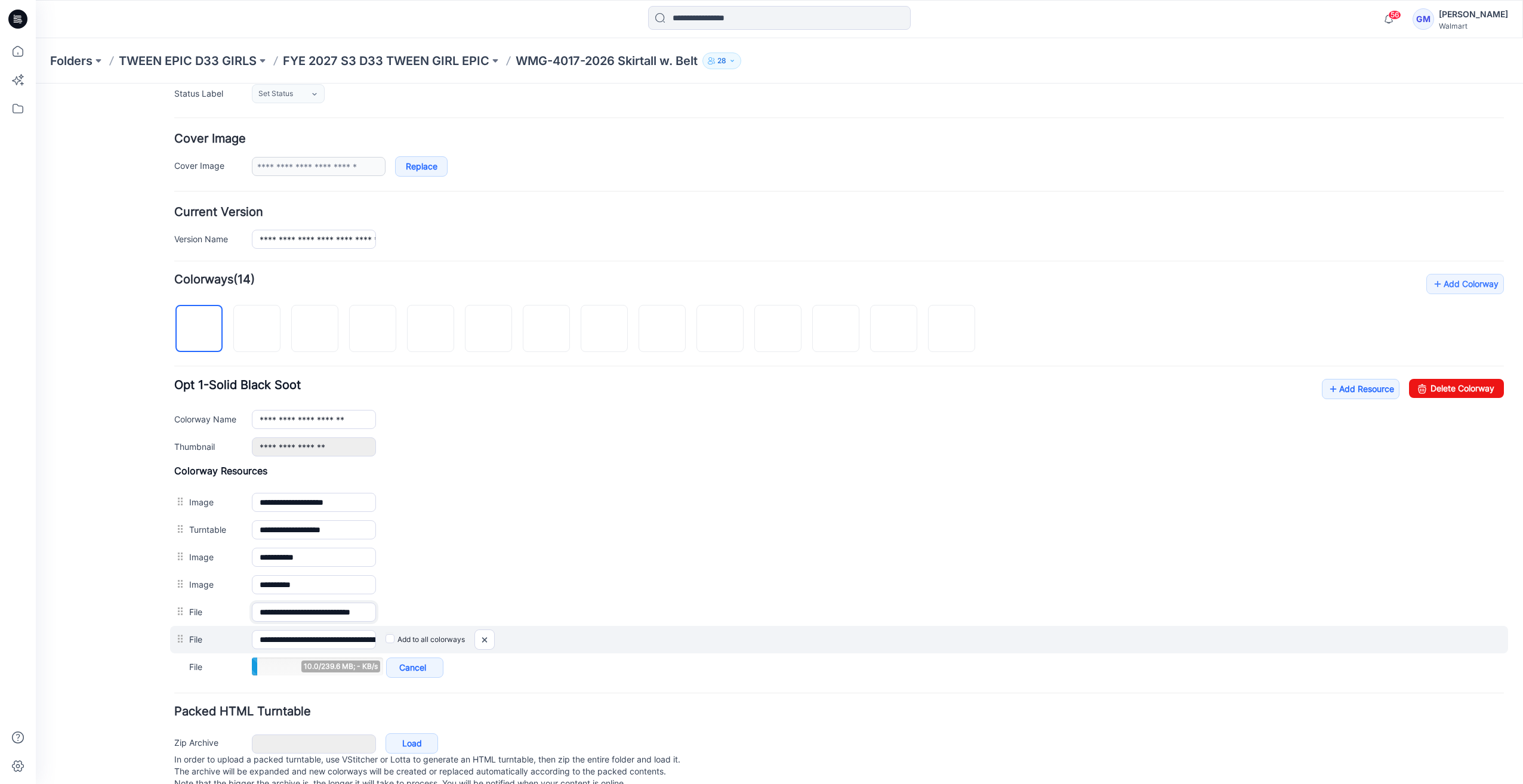
scroll to position [0, 11]
drag, startPoint x: 315, startPoint y: 609, endPoint x: 727, endPoint y: 637, distance: 413.0
click at [727, 637] on div "**********" at bounding box center [839, 572] width 1329 height 215
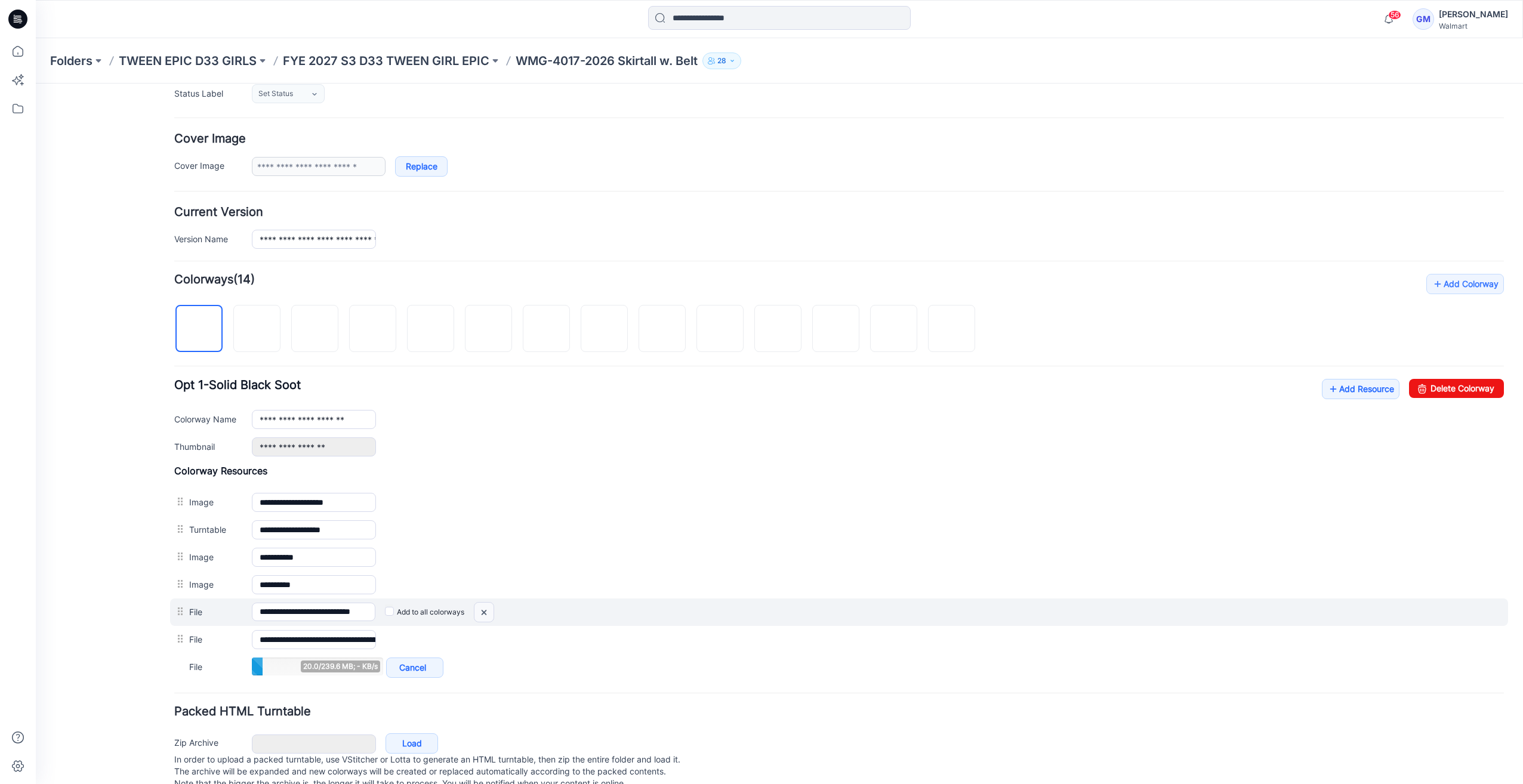
scroll to position [0, 0]
drag, startPoint x: 488, startPoint y: 604, endPoint x: 860, endPoint y: 145, distance: 590.8
click at [488, 604] on img at bounding box center [484, 612] width 19 height 20
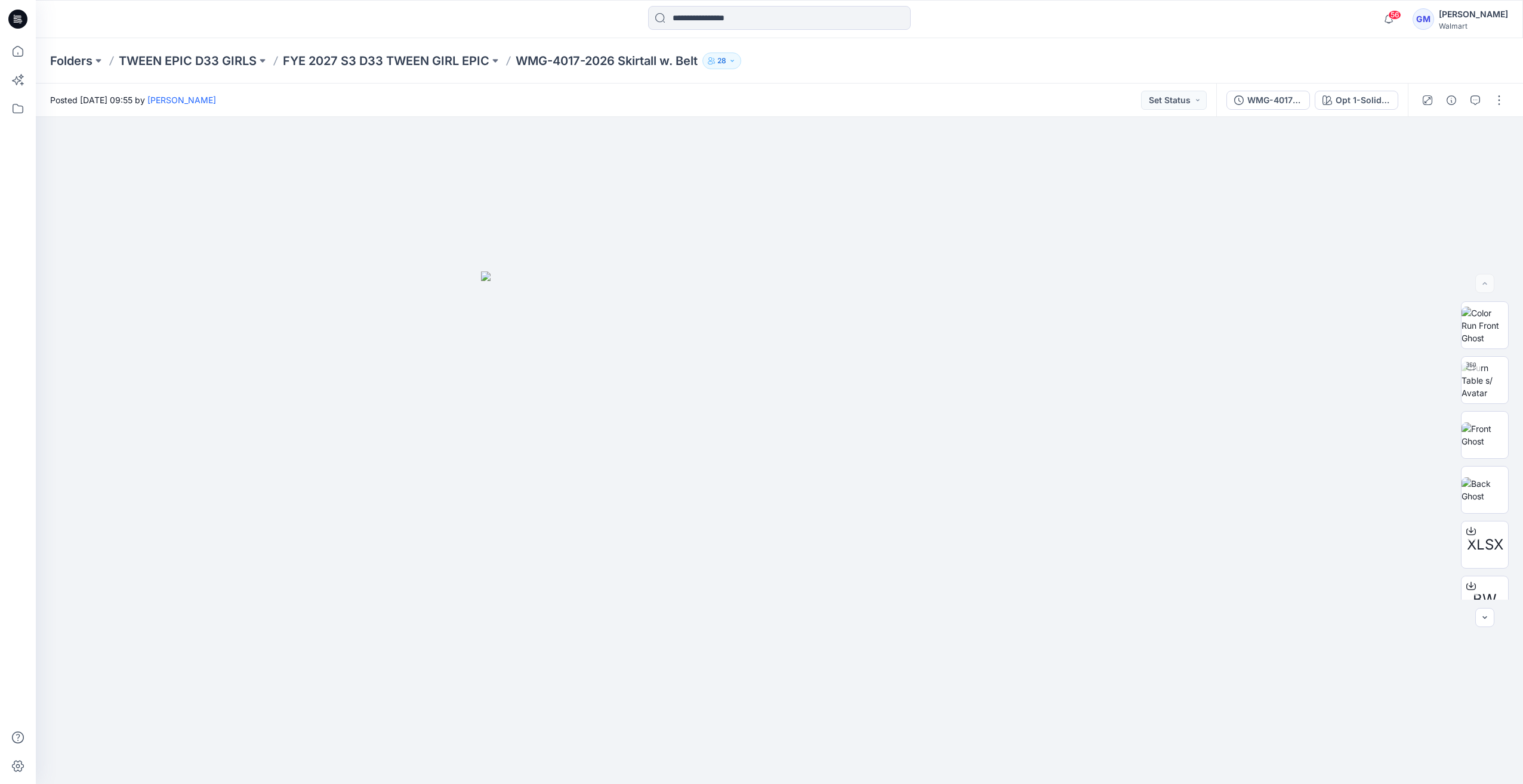
click at [18, 16] on icon at bounding box center [18, 16] width 6 height 1
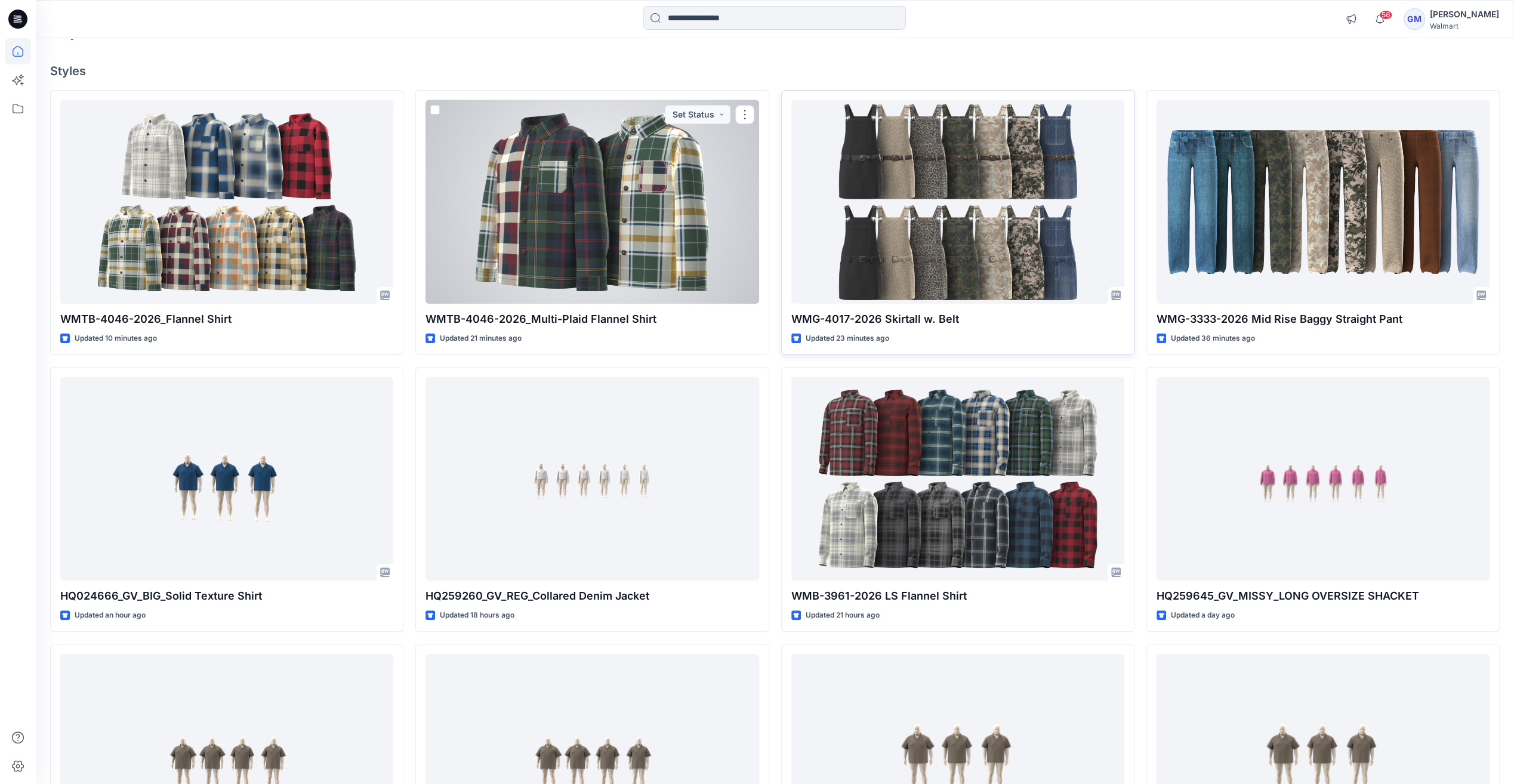
scroll to position [120, 0]
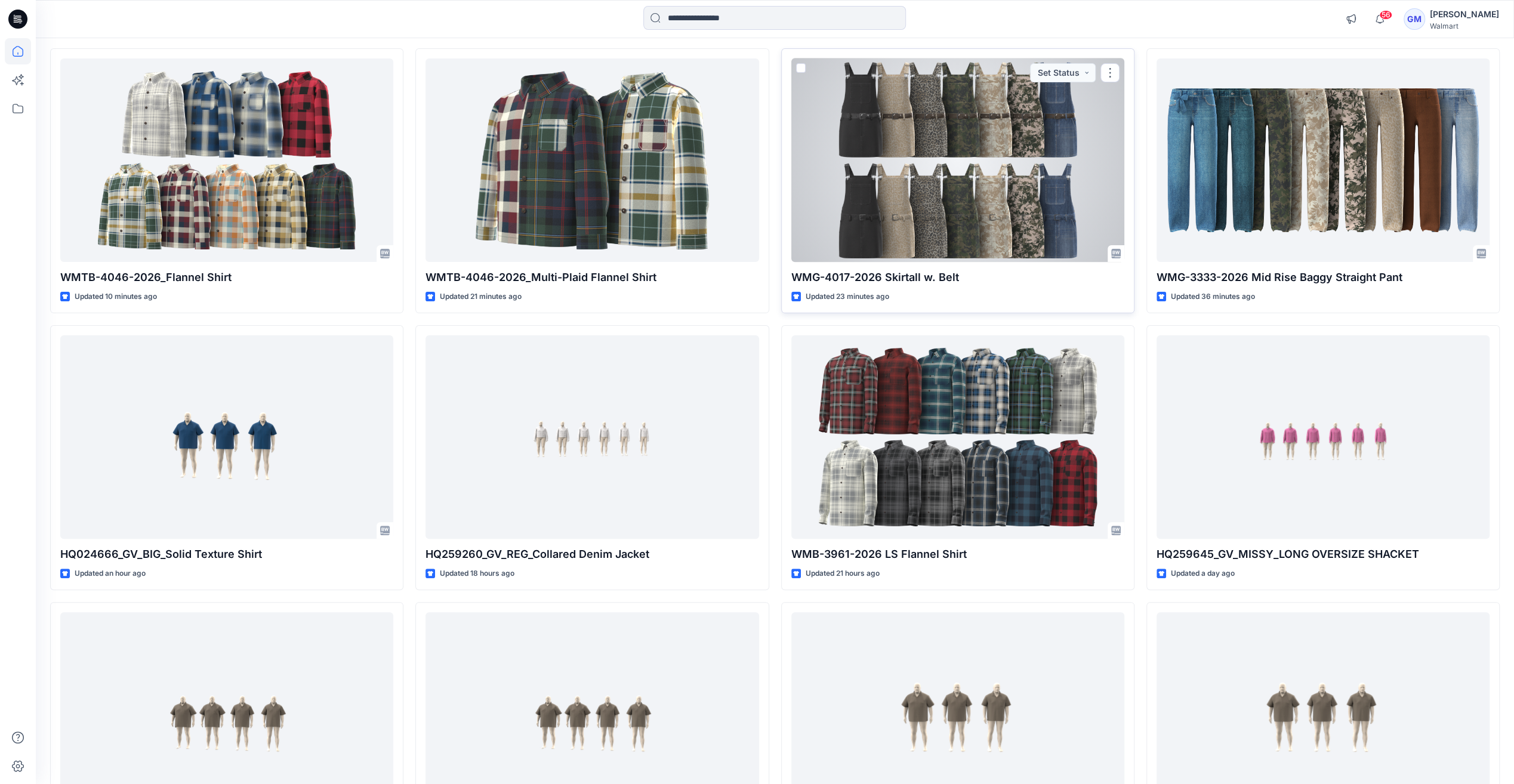
click at [1071, 219] on div at bounding box center [958, 160] width 333 height 203
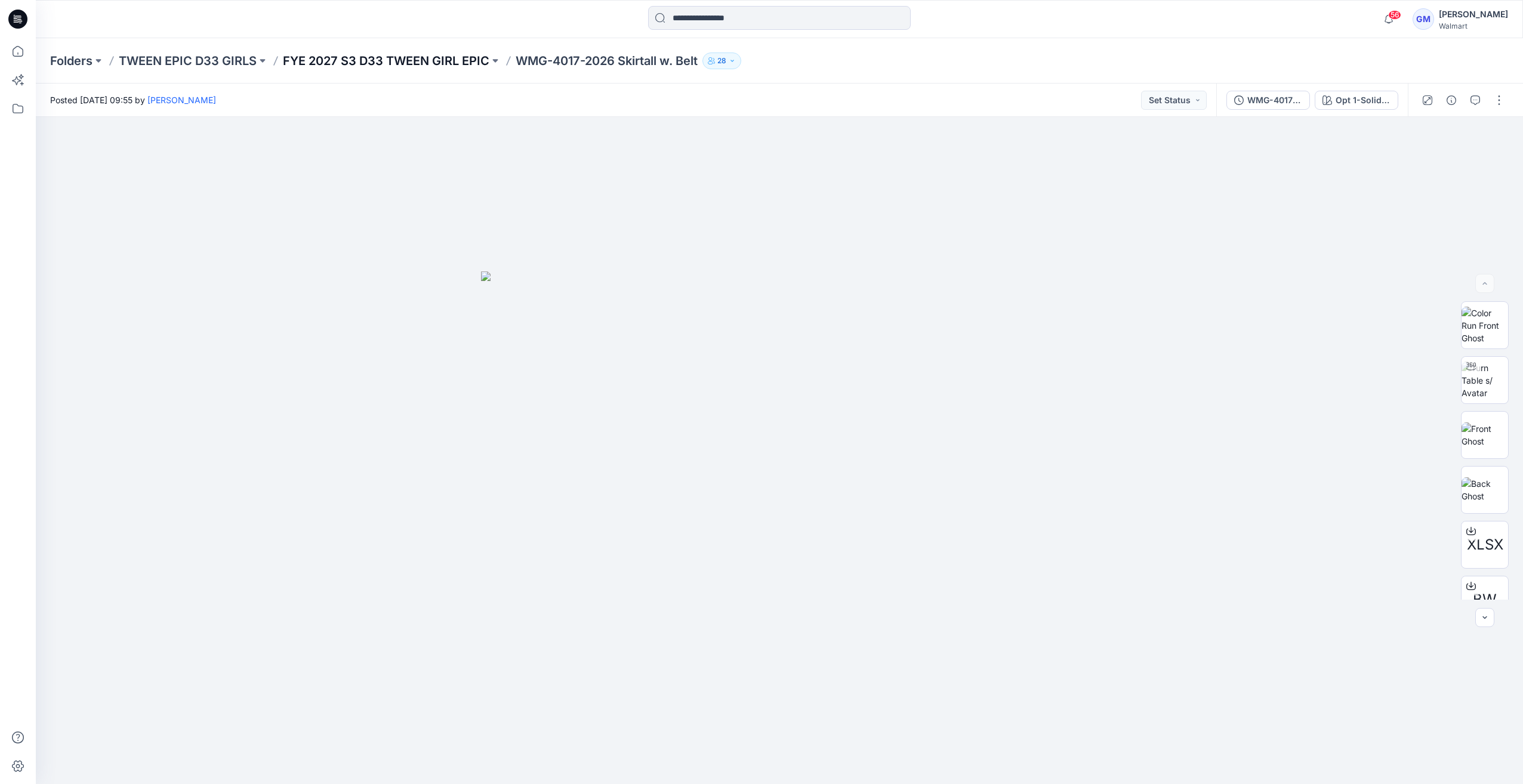
click at [423, 56] on p "FYE 2027 S3 D33 TWEEN GIRL EPIC" at bounding box center [386, 61] width 207 height 17
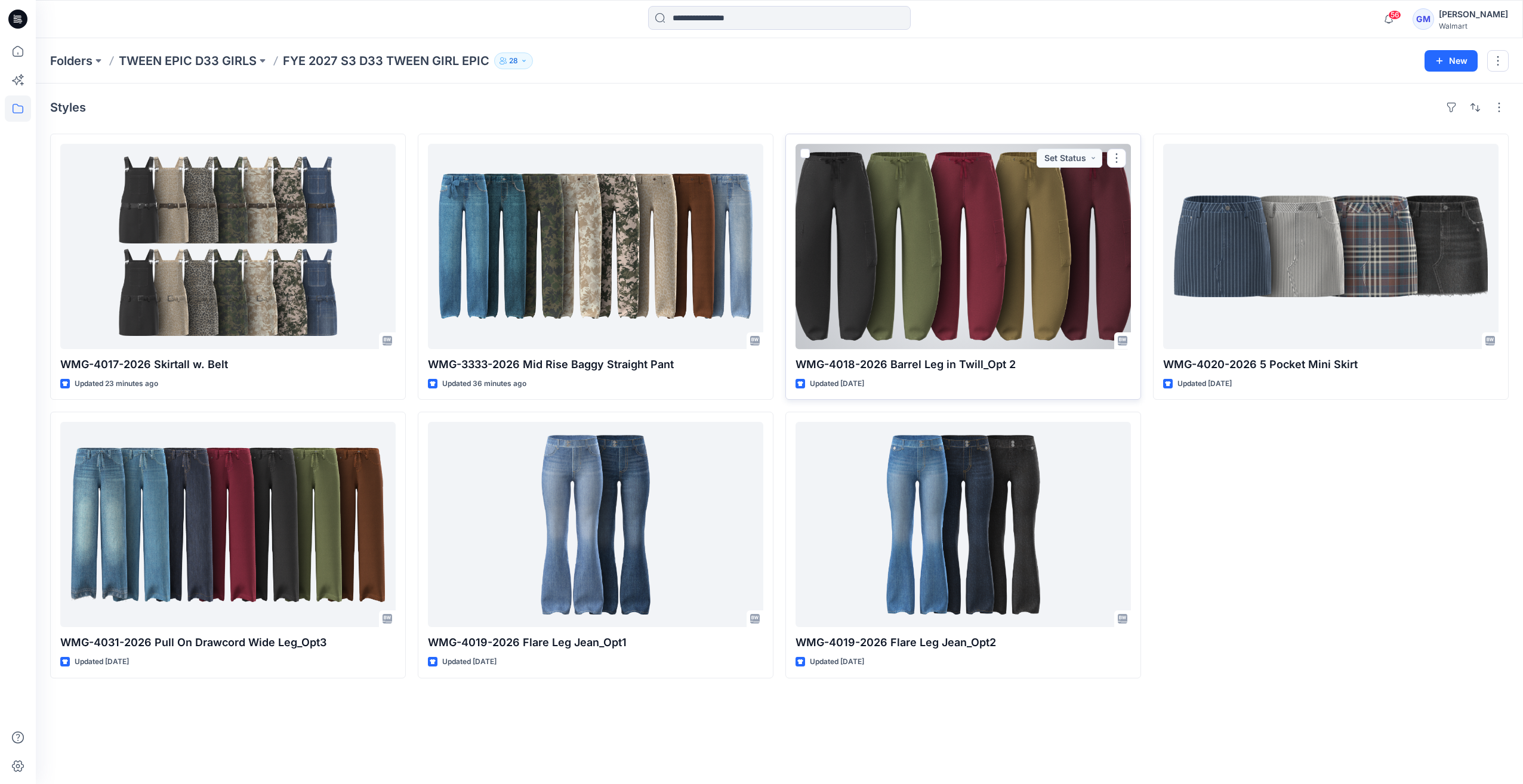
click at [971, 294] on div at bounding box center [963, 246] width 336 height 205
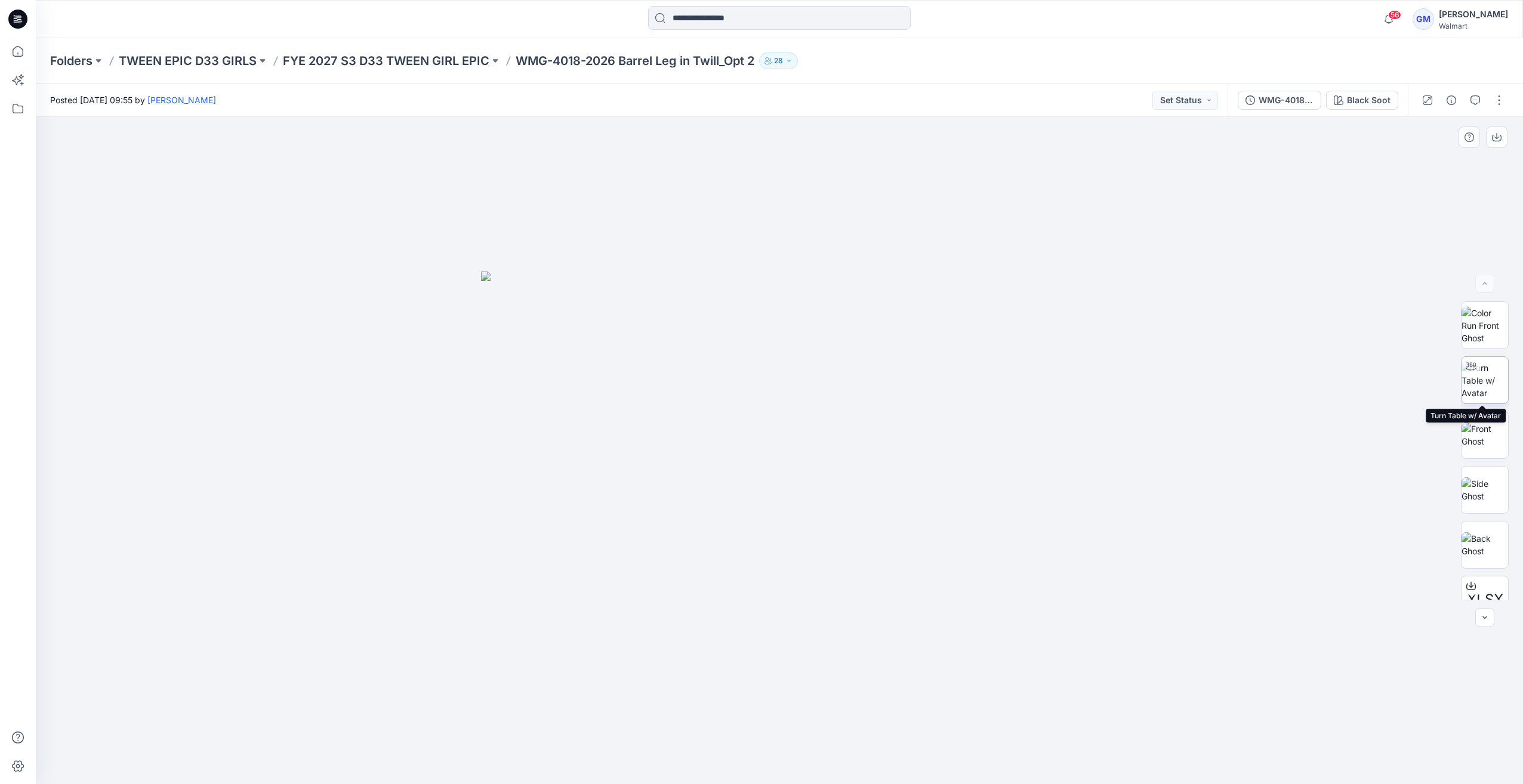
click at [1473, 390] on img at bounding box center [1485, 380] width 47 height 38
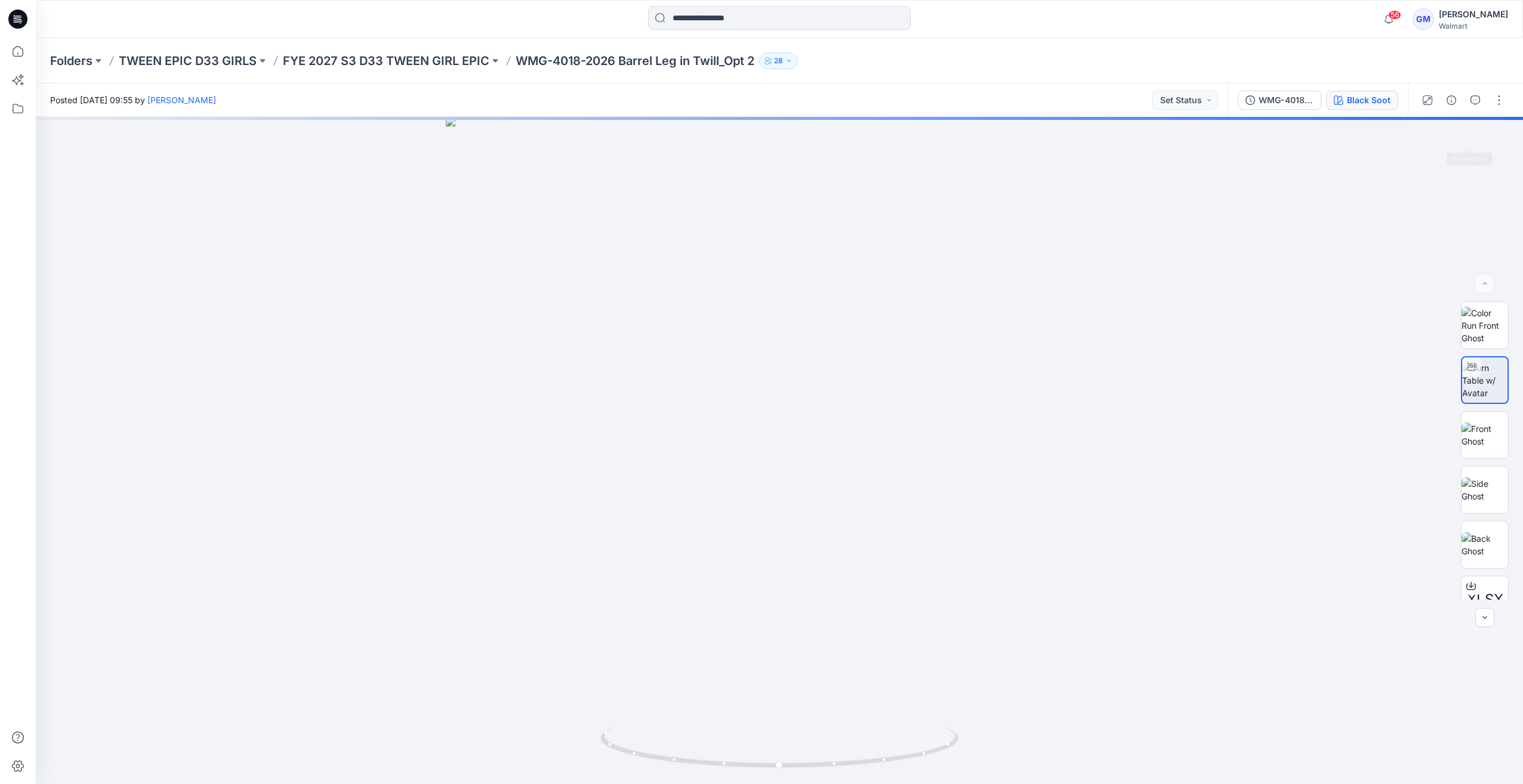
drag, startPoint x: 1366, startPoint y: 80, endPoint x: 1370, endPoint y: 95, distance: 15.5
click at [1370, 87] on div "Folders TWEEN EPIC D33 GIRLS FYE 2027 S3 D33 TWEEN GIRL EPIC WMG-4018-2026 Barr…" at bounding box center [779, 411] width 1487 height 746
click at [1370, 101] on div "Black Soot" at bounding box center [1368, 100] width 43 height 13
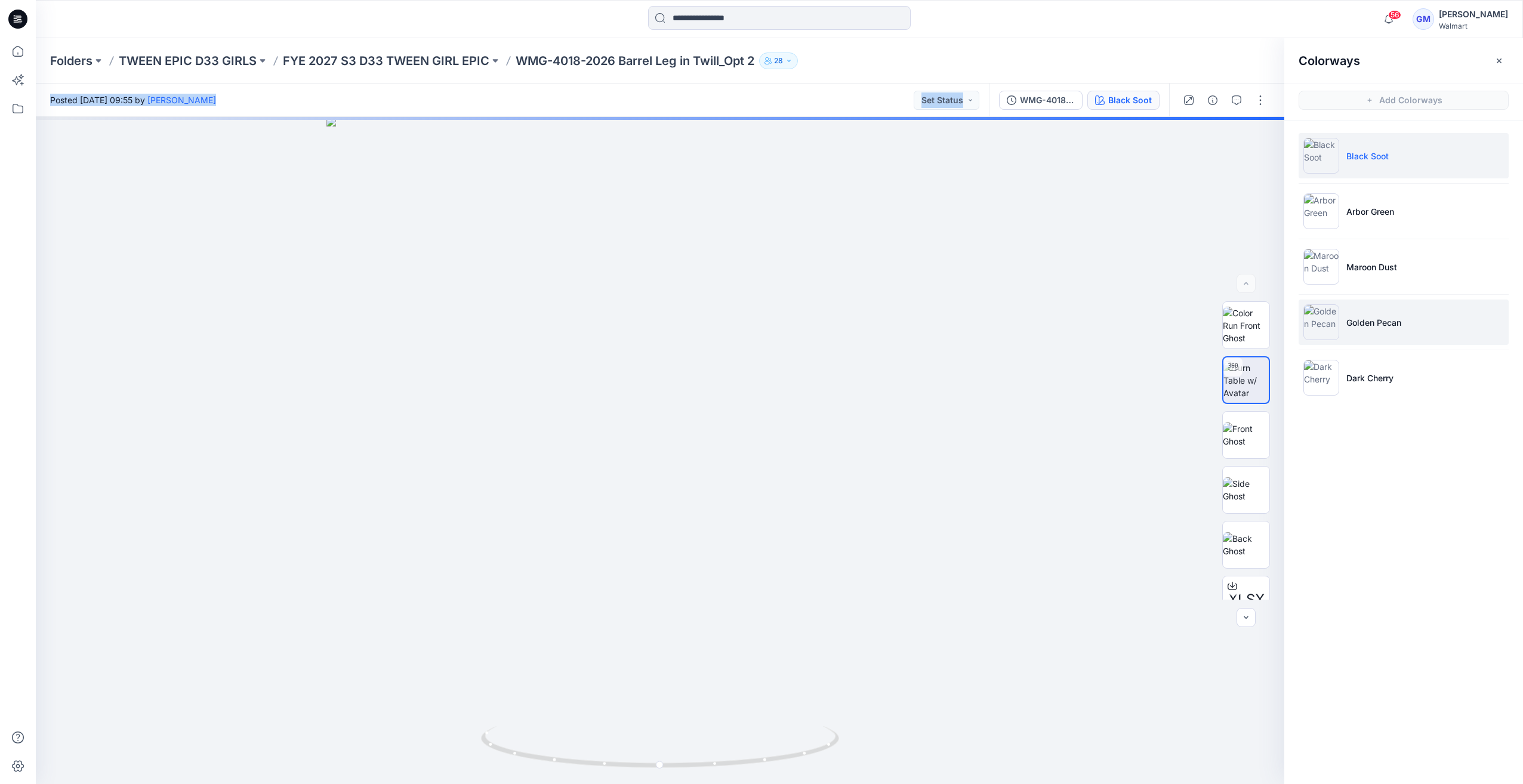
click at [1321, 324] on img at bounding box center [1321, 322] width 36 height 36
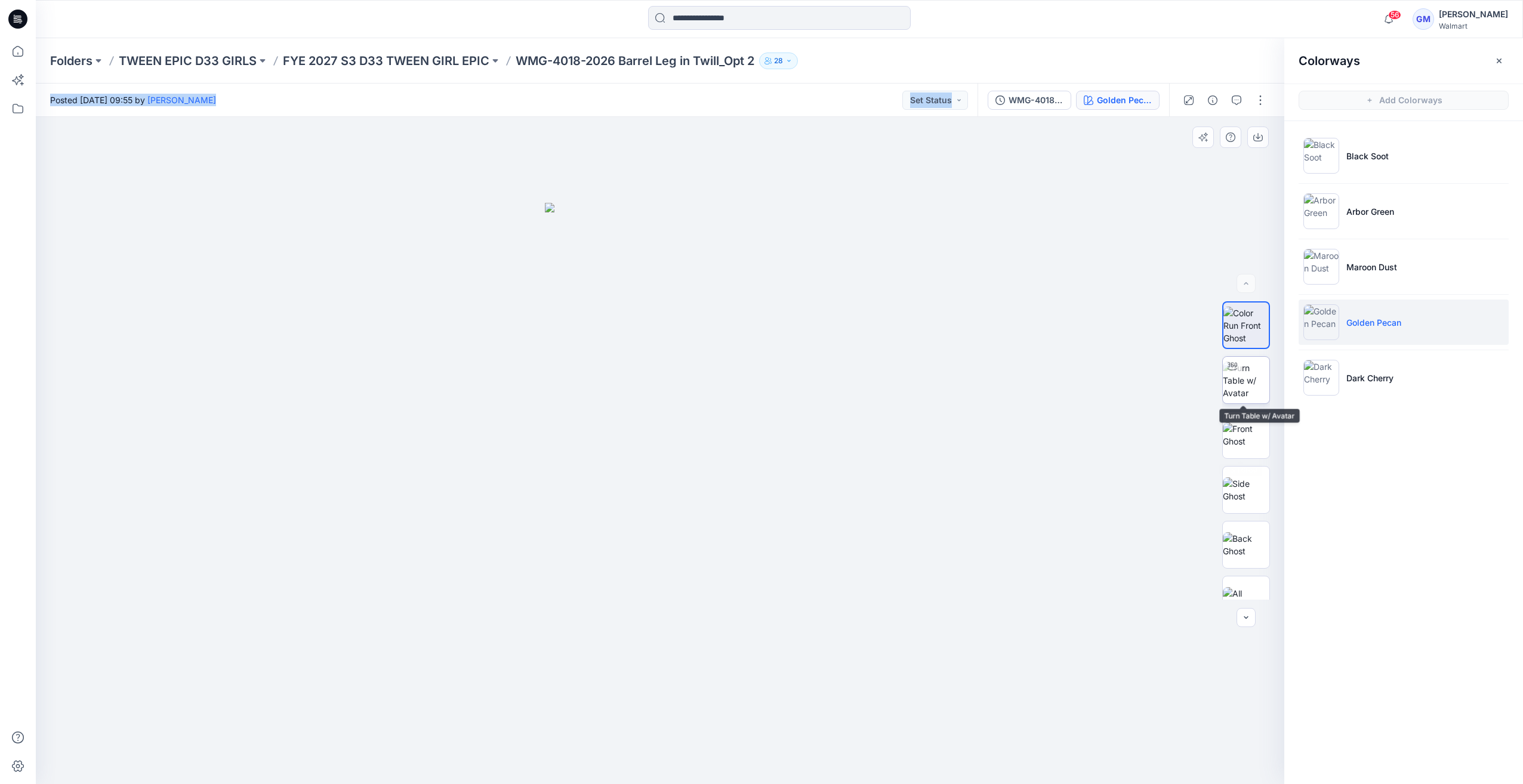
click at [1232, 371] on icon at bounding box center [1232, 366] width 9 height 9
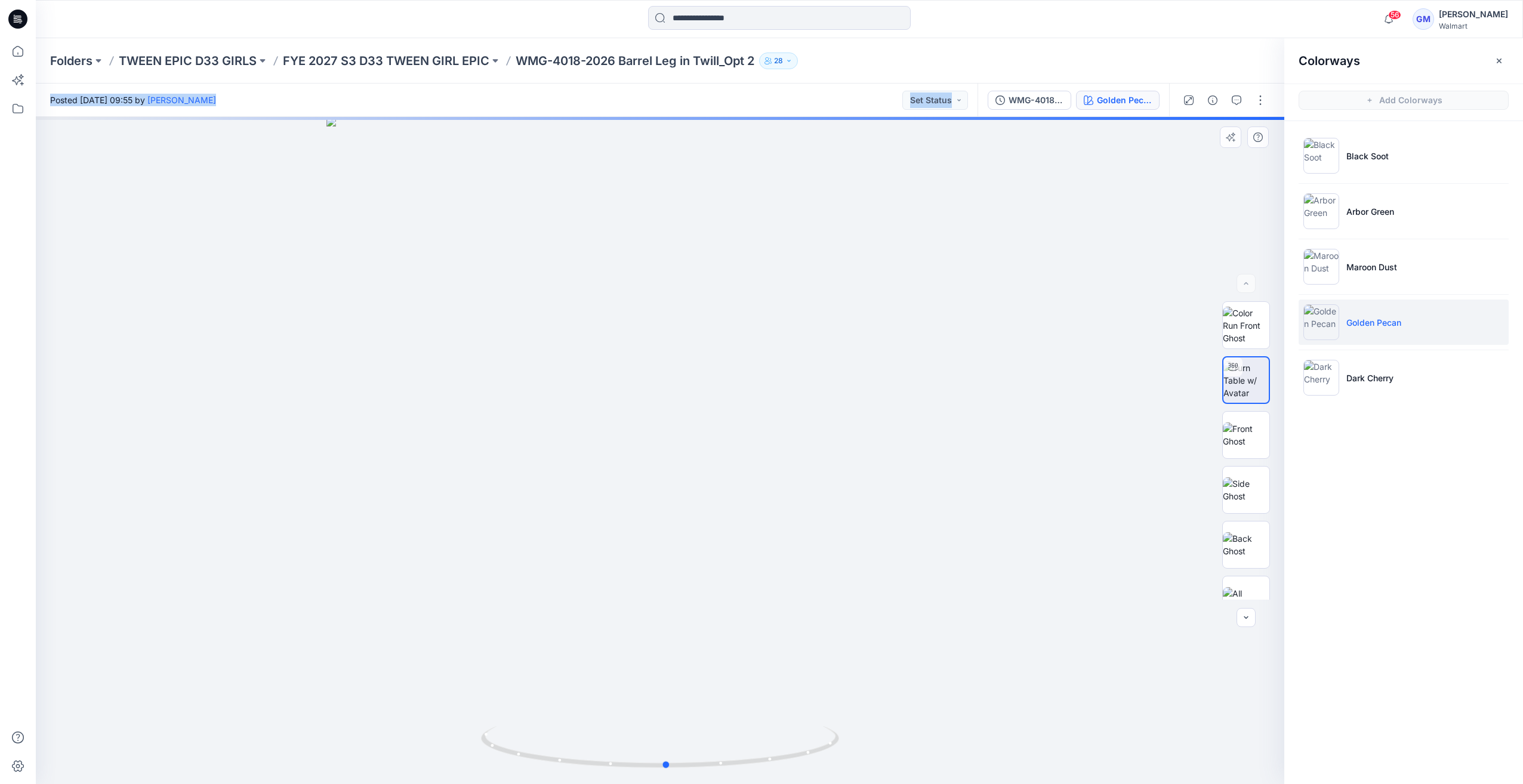
drag, startPoint x: 673, startPoint y: 503, endPoint x: 679, endPoint y: 477, distance: 26.7
drag, startPoint x: 638, startPoint y: 708, endPoint x: 650, endPoint y: 513, distance: 195.4
drag, startPoint x: 668, startPoint y: 760, endPoint x: 690, endPoint y: 758, distance: 22.1
click at [690, 758] on icon at bounding box center [661, 748] width 361 height 45
